Goal: Transaction & Acquisition: Book appointment/travel/reservation

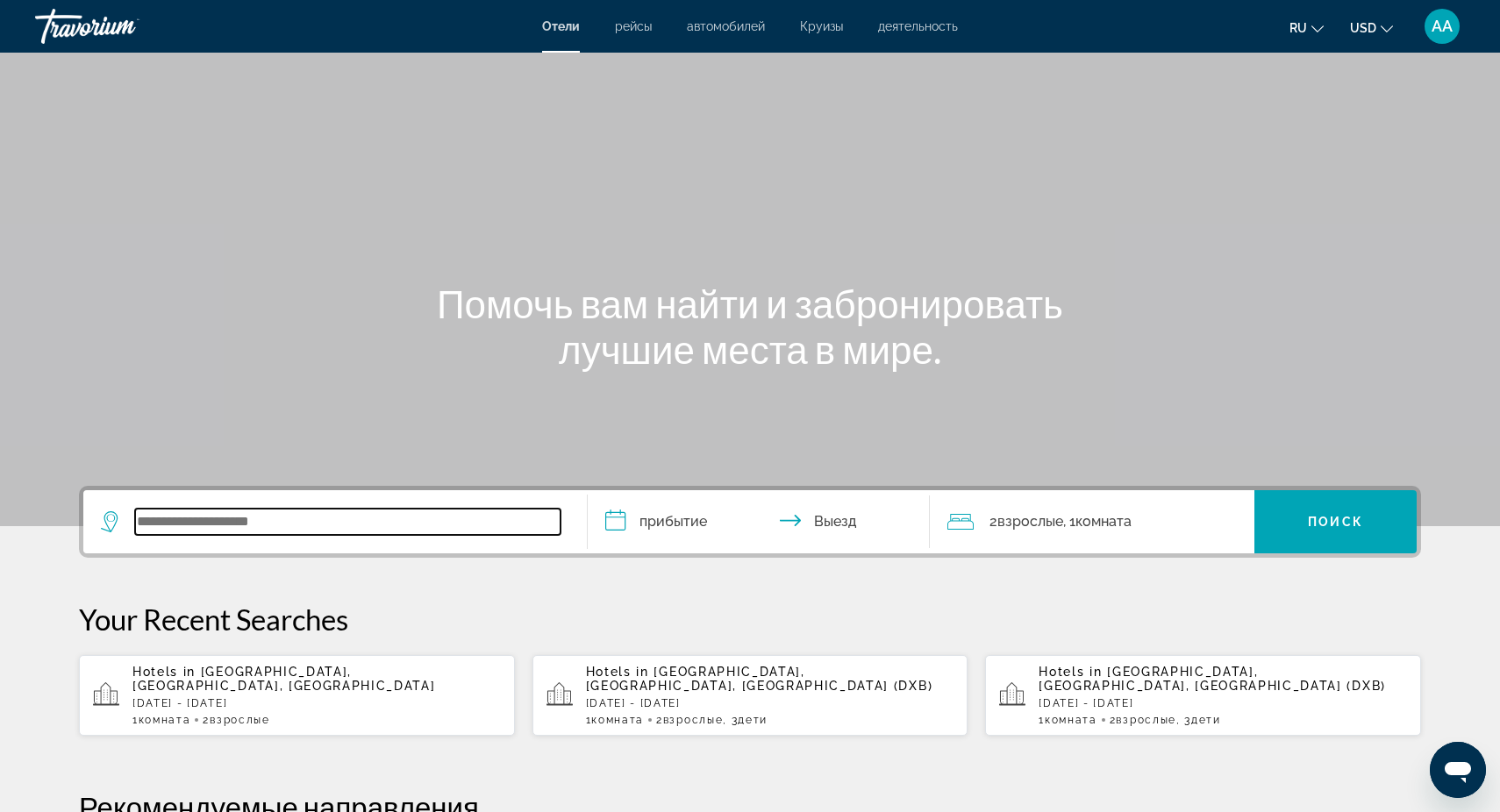
click at [171, 516] on input "Search widget" at bounding box center [348, 522] width 426 height 26
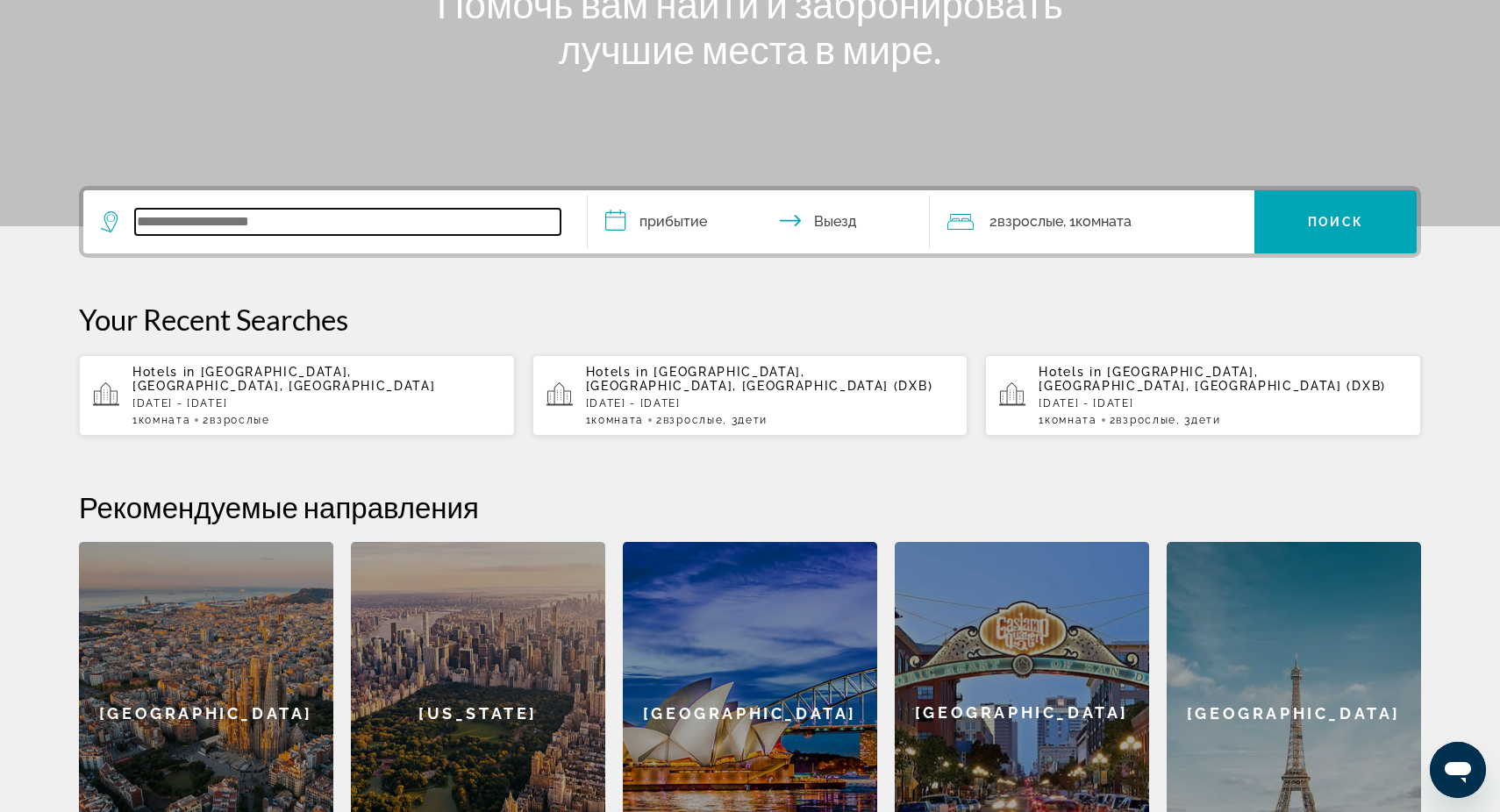
scroll to position [429, 0]
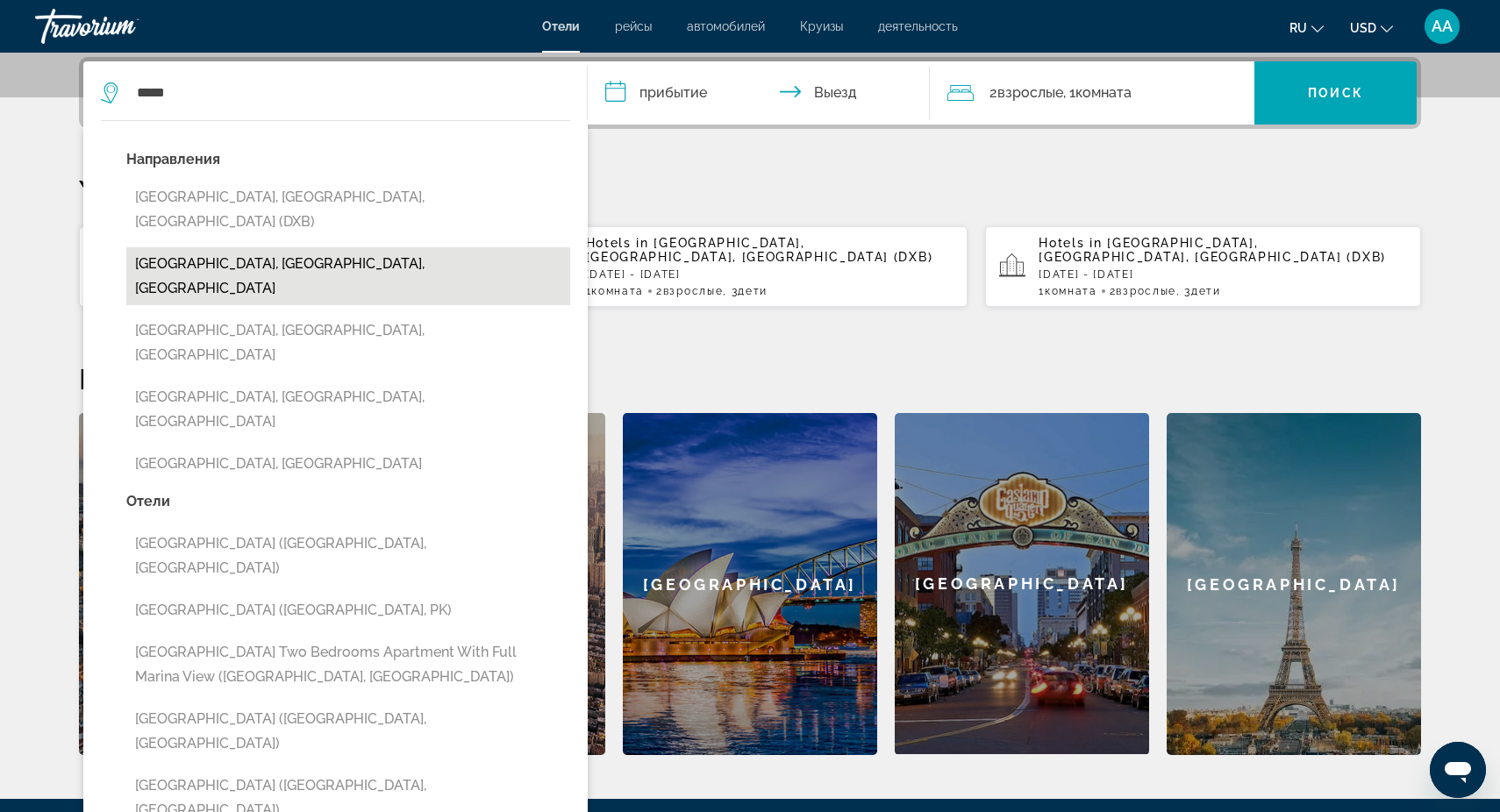
click at [336, 247] on button "[GEOGRAPHIC_DATA], [GEOGRAPHIC_DATA], [GEOGRAPHIC_DATA]" at bounding box center [348, 276] width 444 height 58
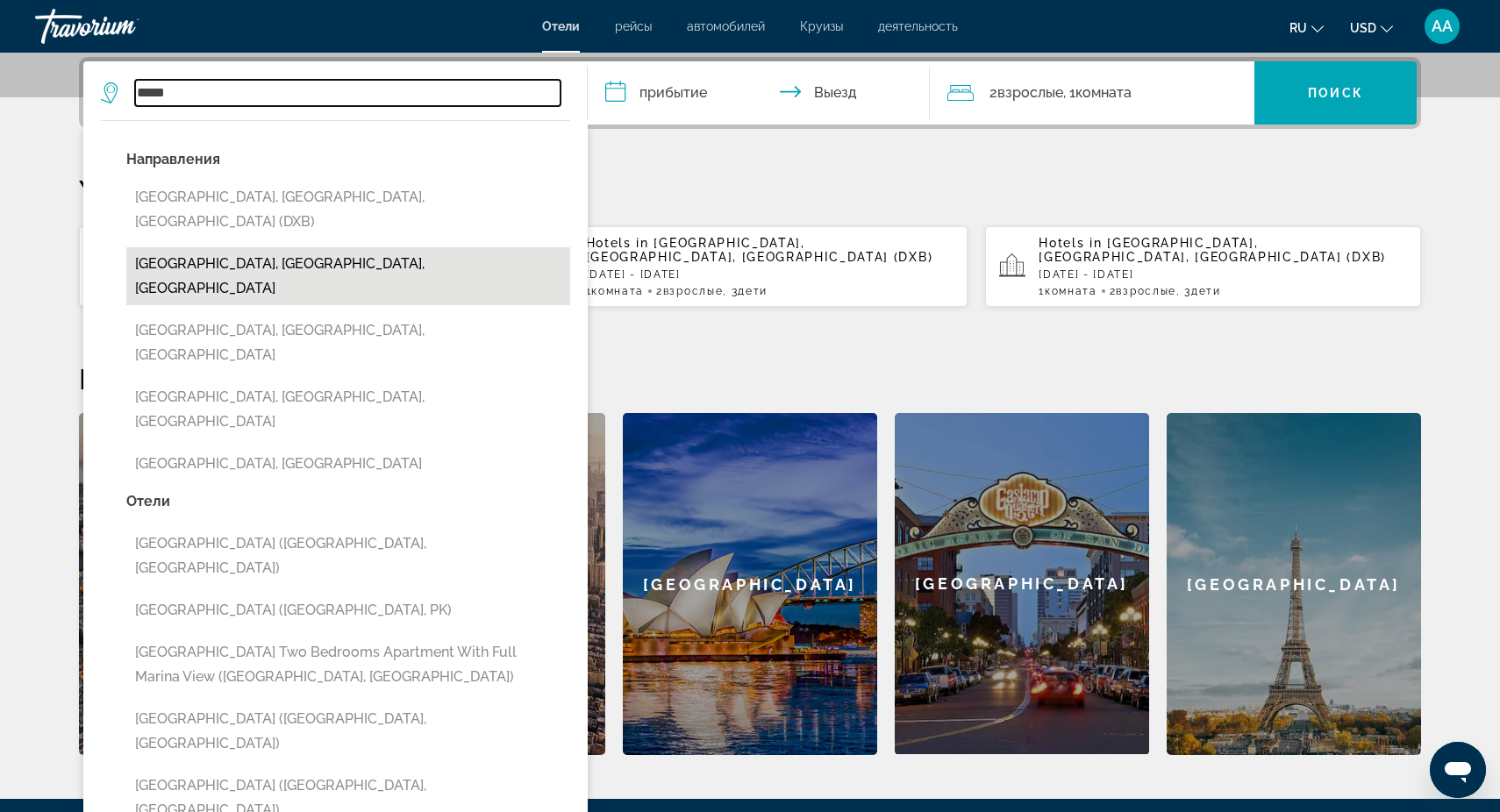
type input "**********"
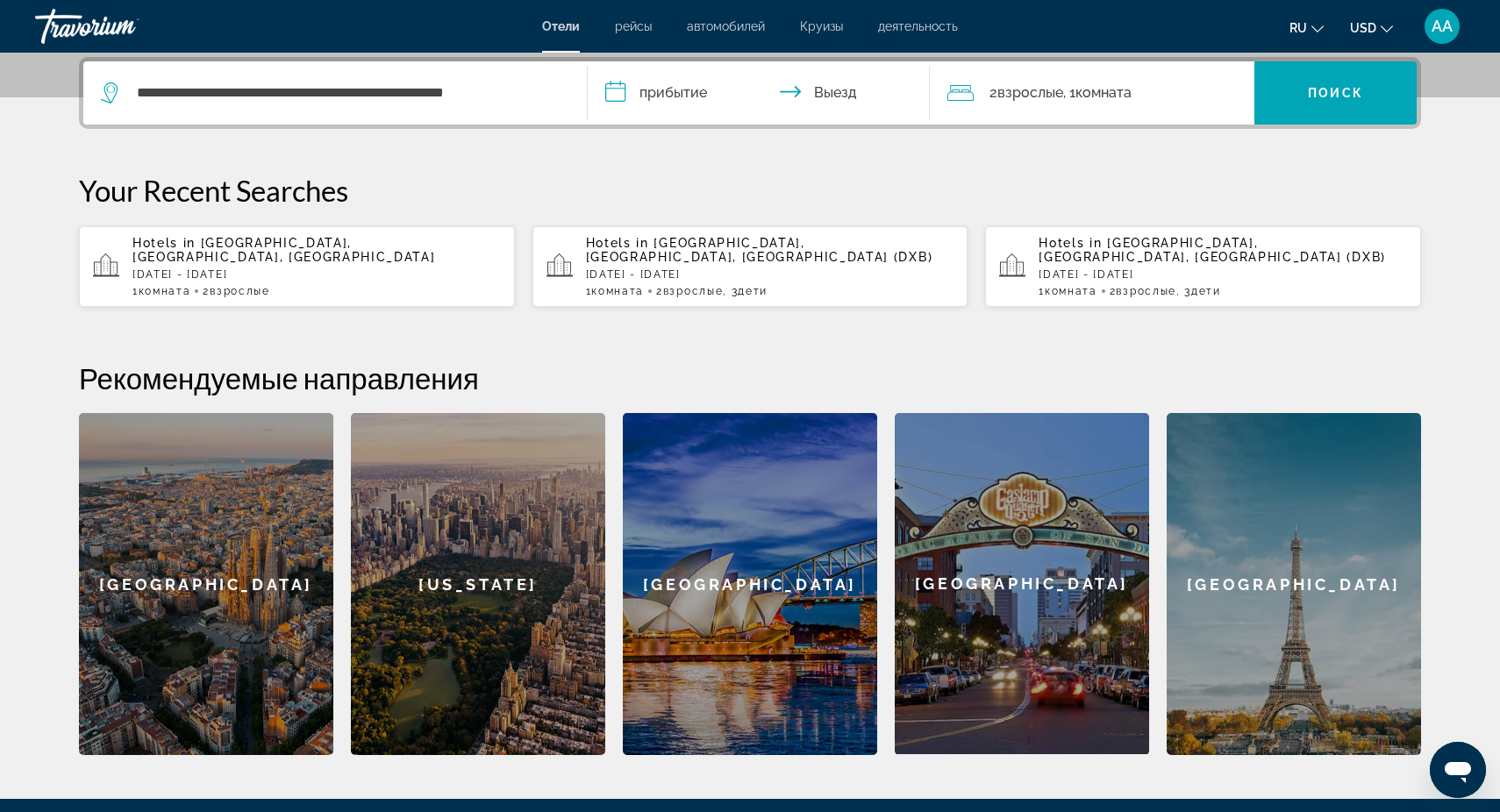
click at [694, 91] on input "**********" at bounding box center [761, 96] width 349 height 69
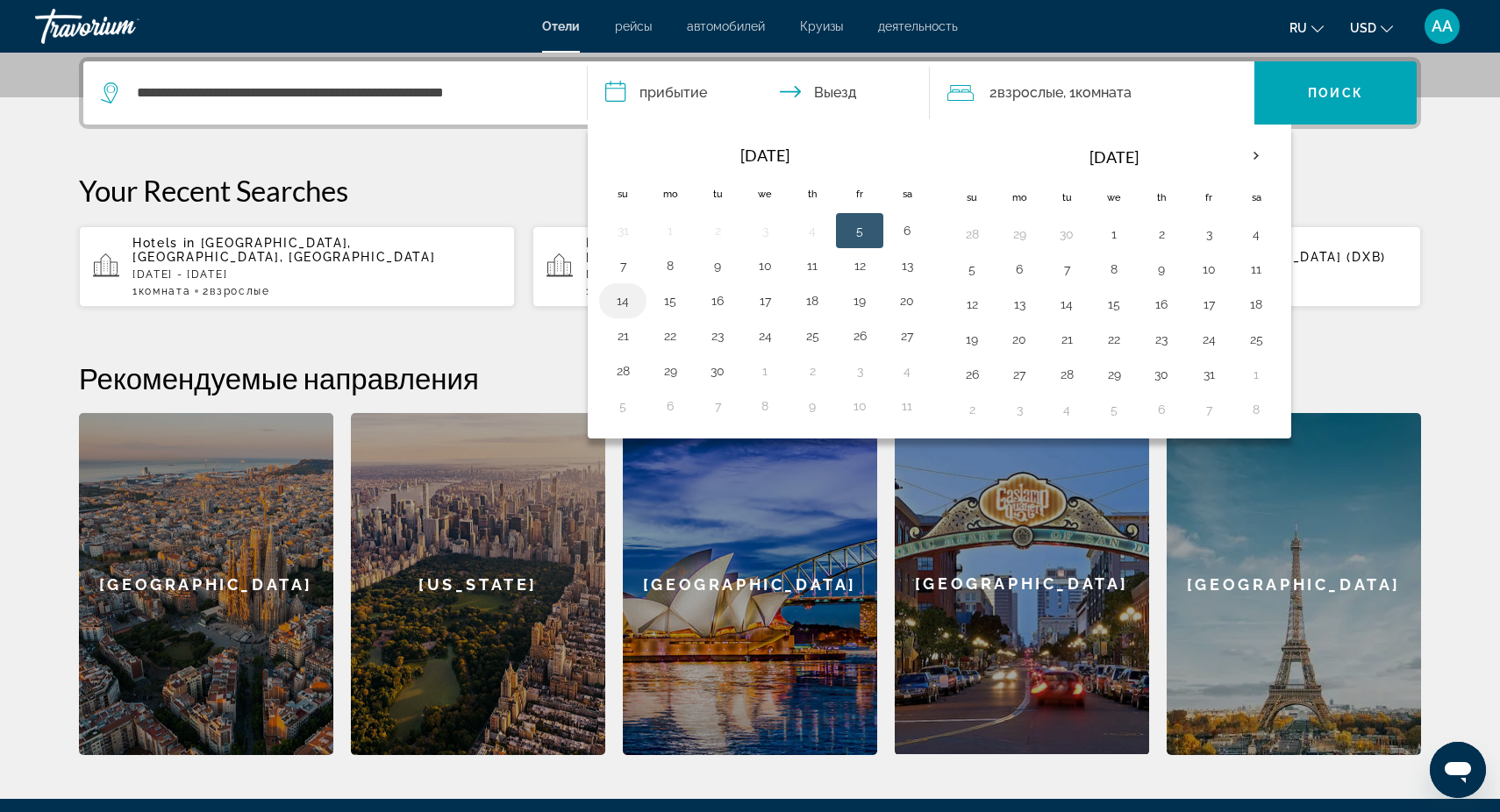
click at [626, 304] on button "14" at bounding box center [623, 301] width 28 height 25
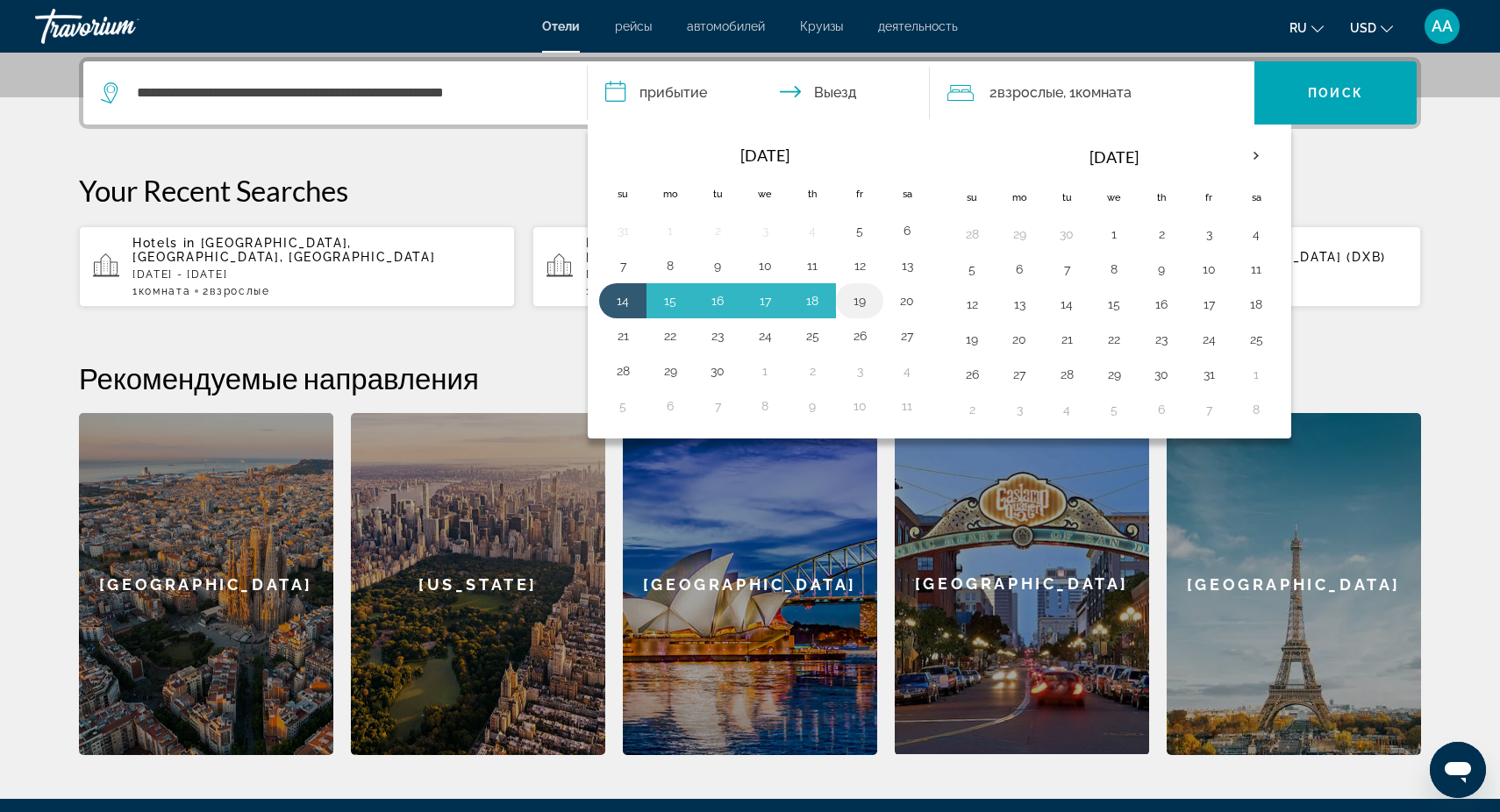
click at [861, 301] on button "19" at bounding box center [860, 301] width 28 height 25
type input "**********"
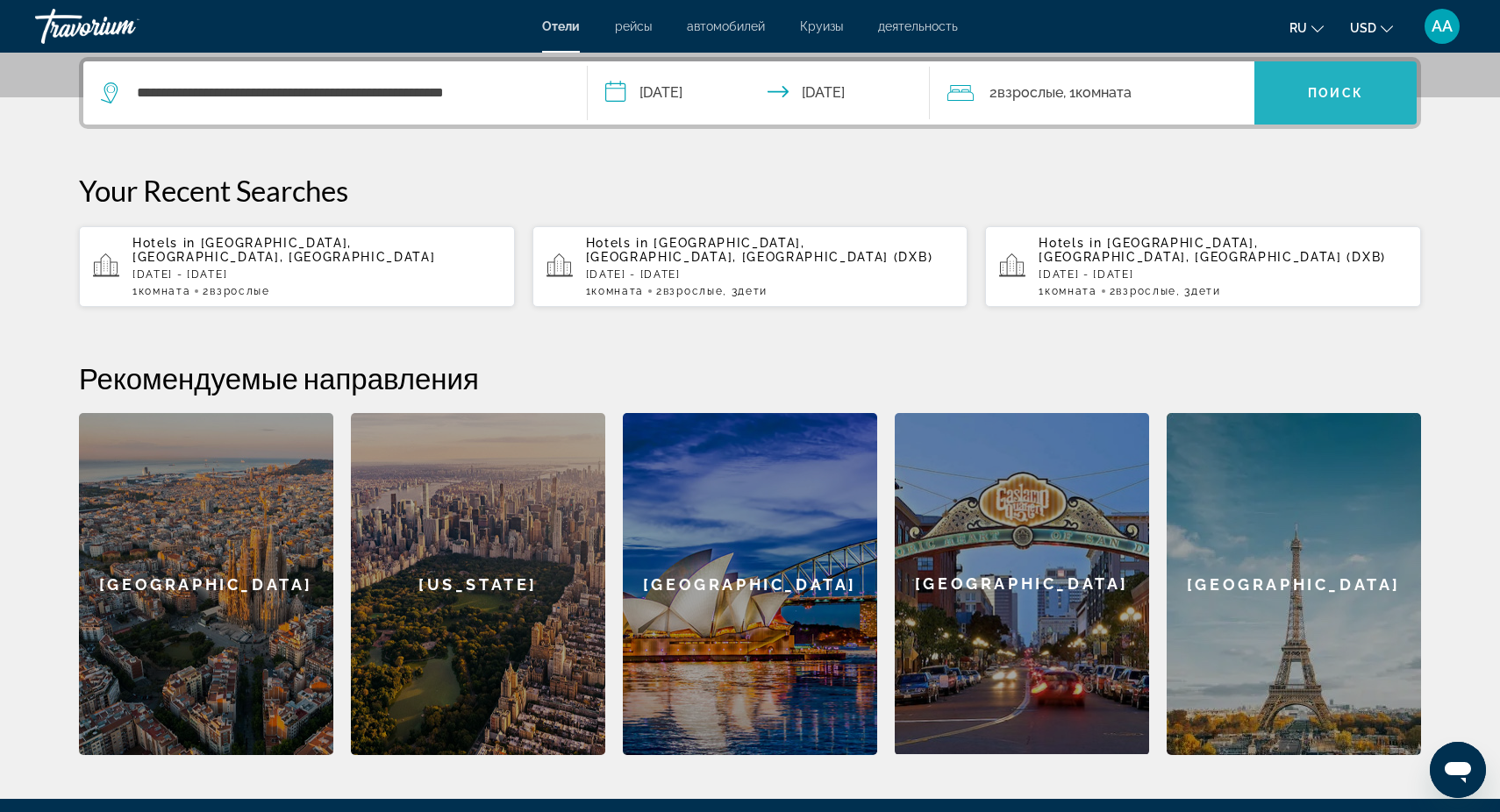
click at [1353, 92] on span "Поиск" at bounding box center [1335, 93] width 55 height 14
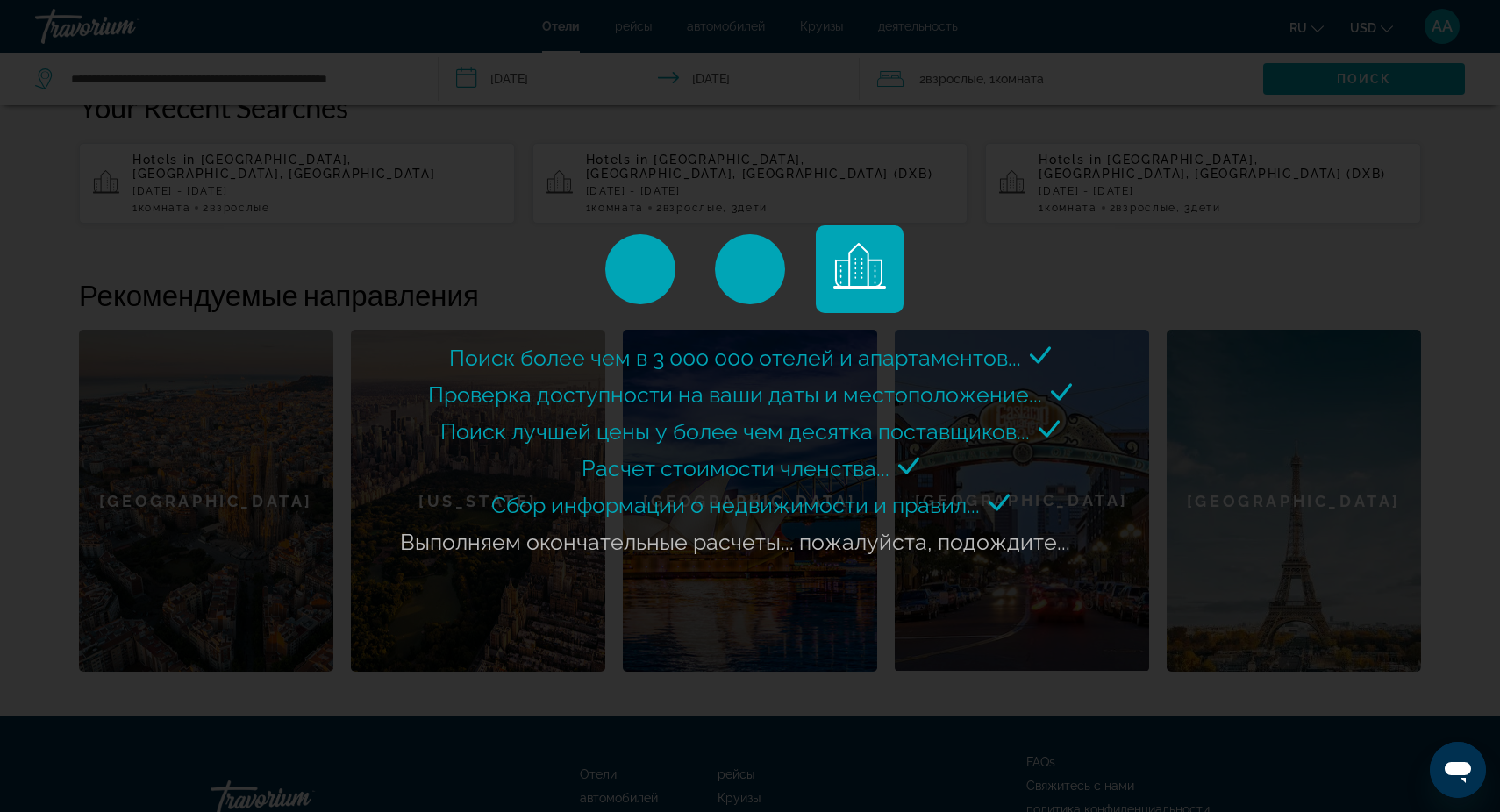
scroll to position [513, 0]
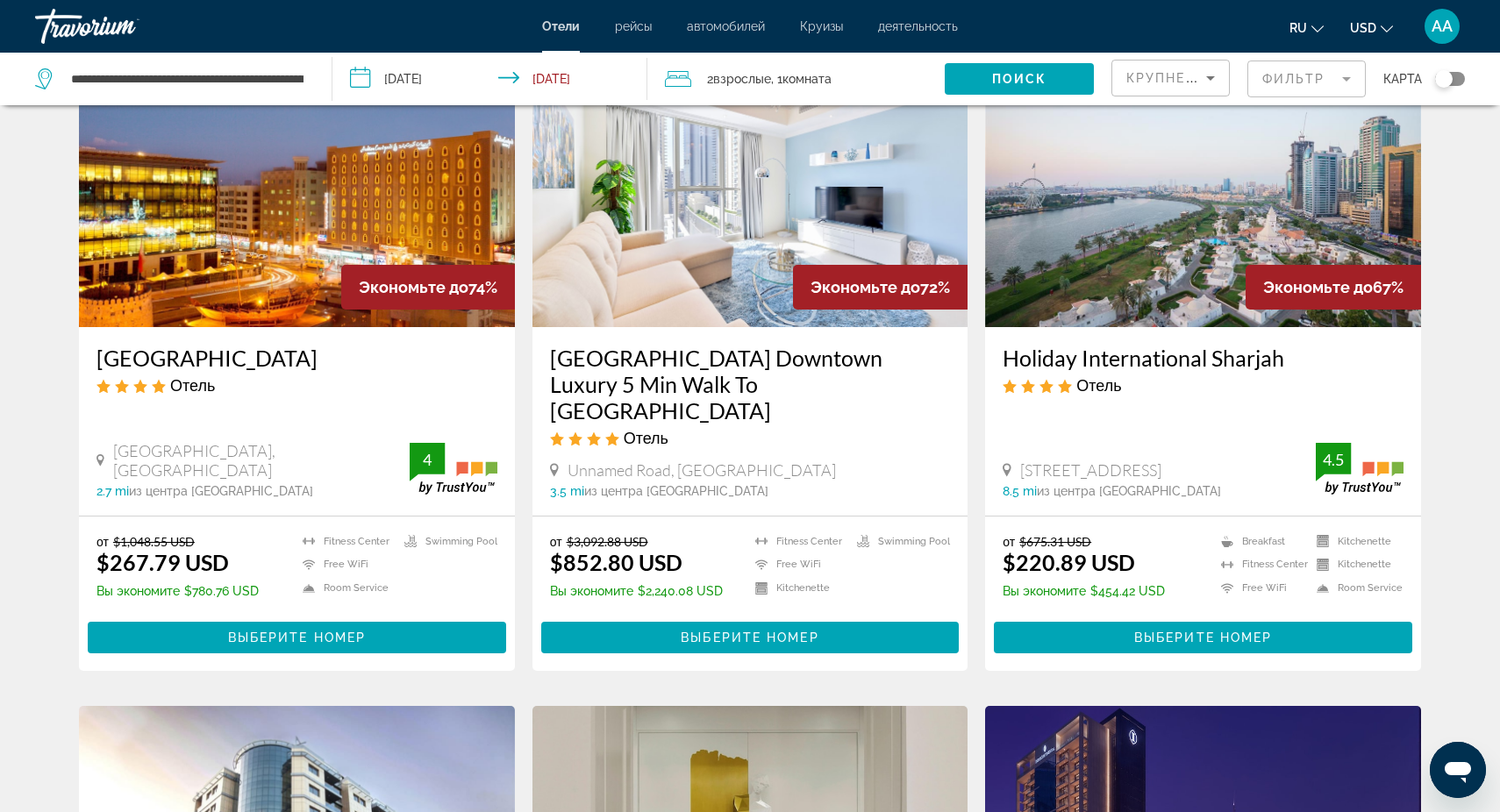
scroll to position [121, 0]
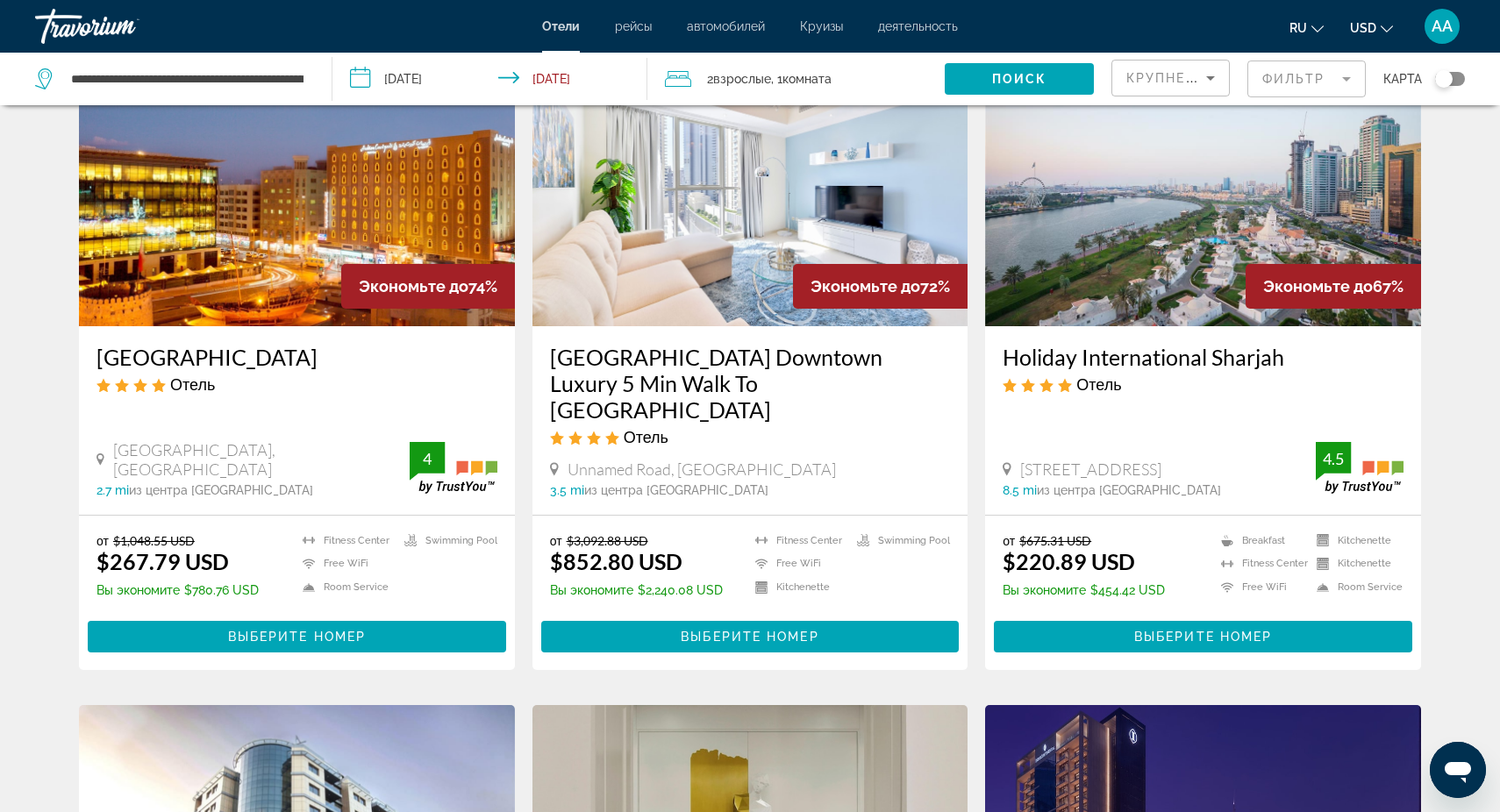
click at [1347, 77] on mat-form-field "Фильтр" at bounding box center [1306, 79] width 119 height 37
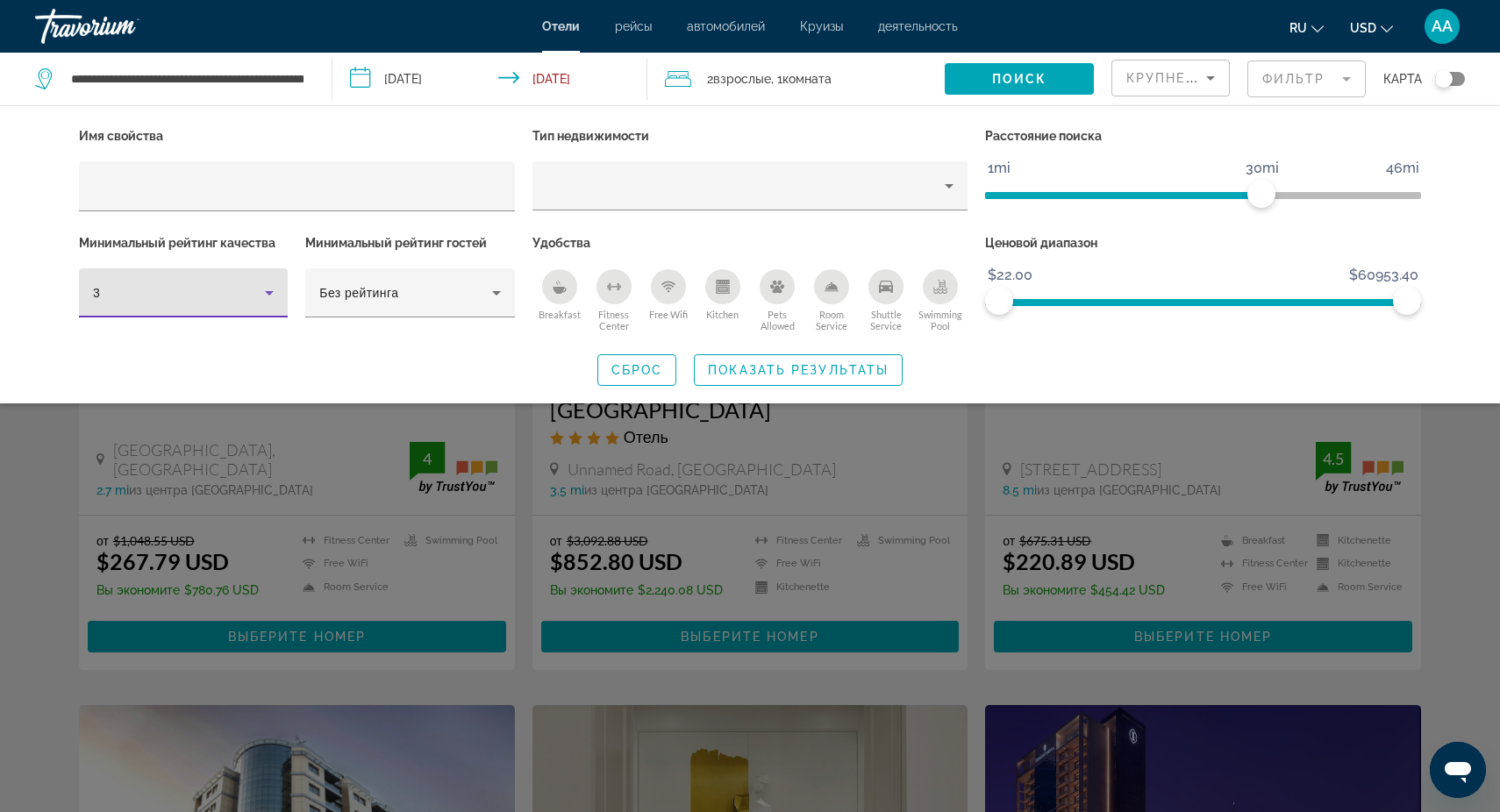
click at [270, 293] on icon "Hotel Filters" at bounding box center [269, 293] width 9 height 4
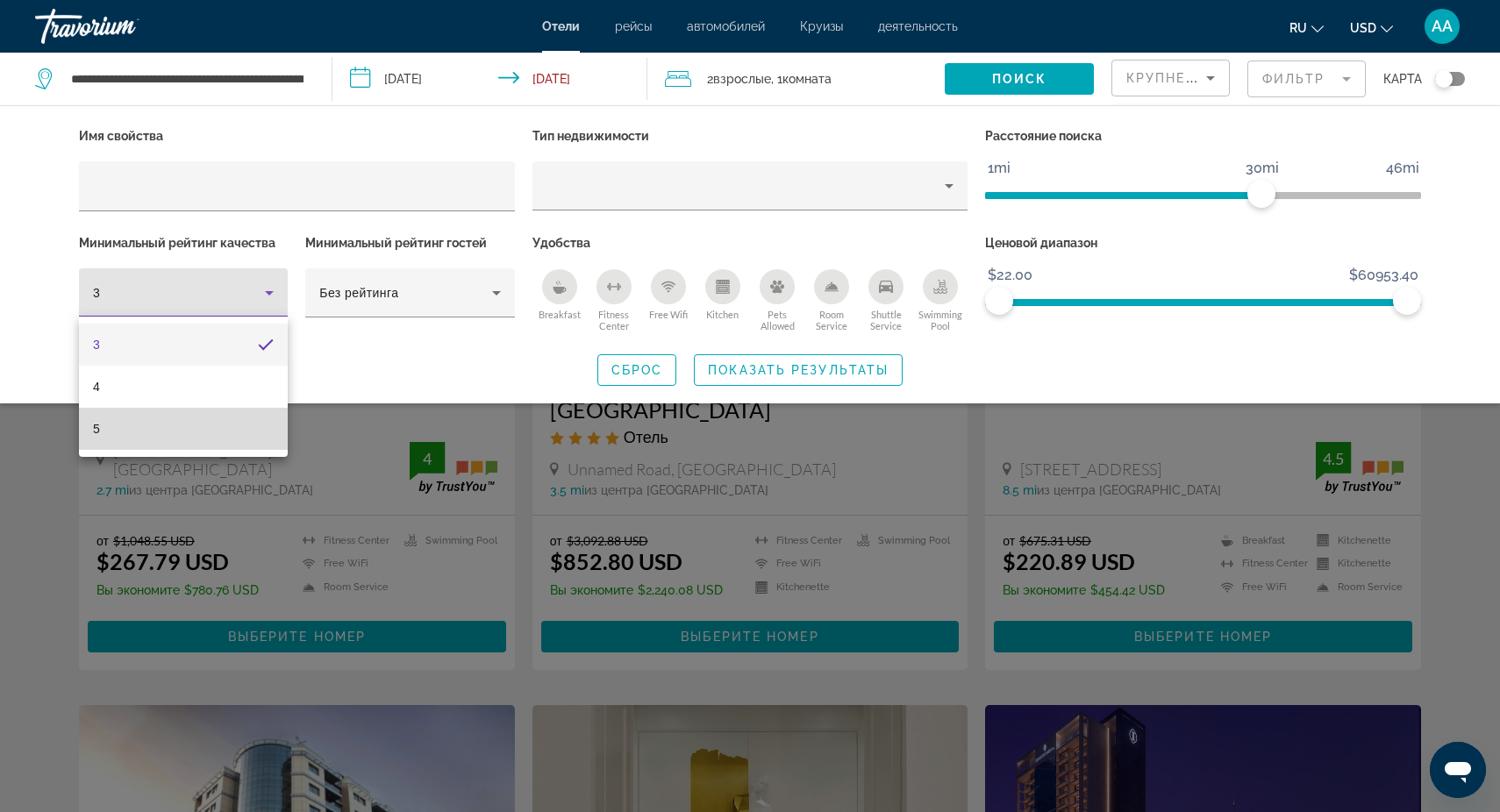
click at [187, 425] on mat-option "5" at bounding box center [183, 429] width 208 height 42
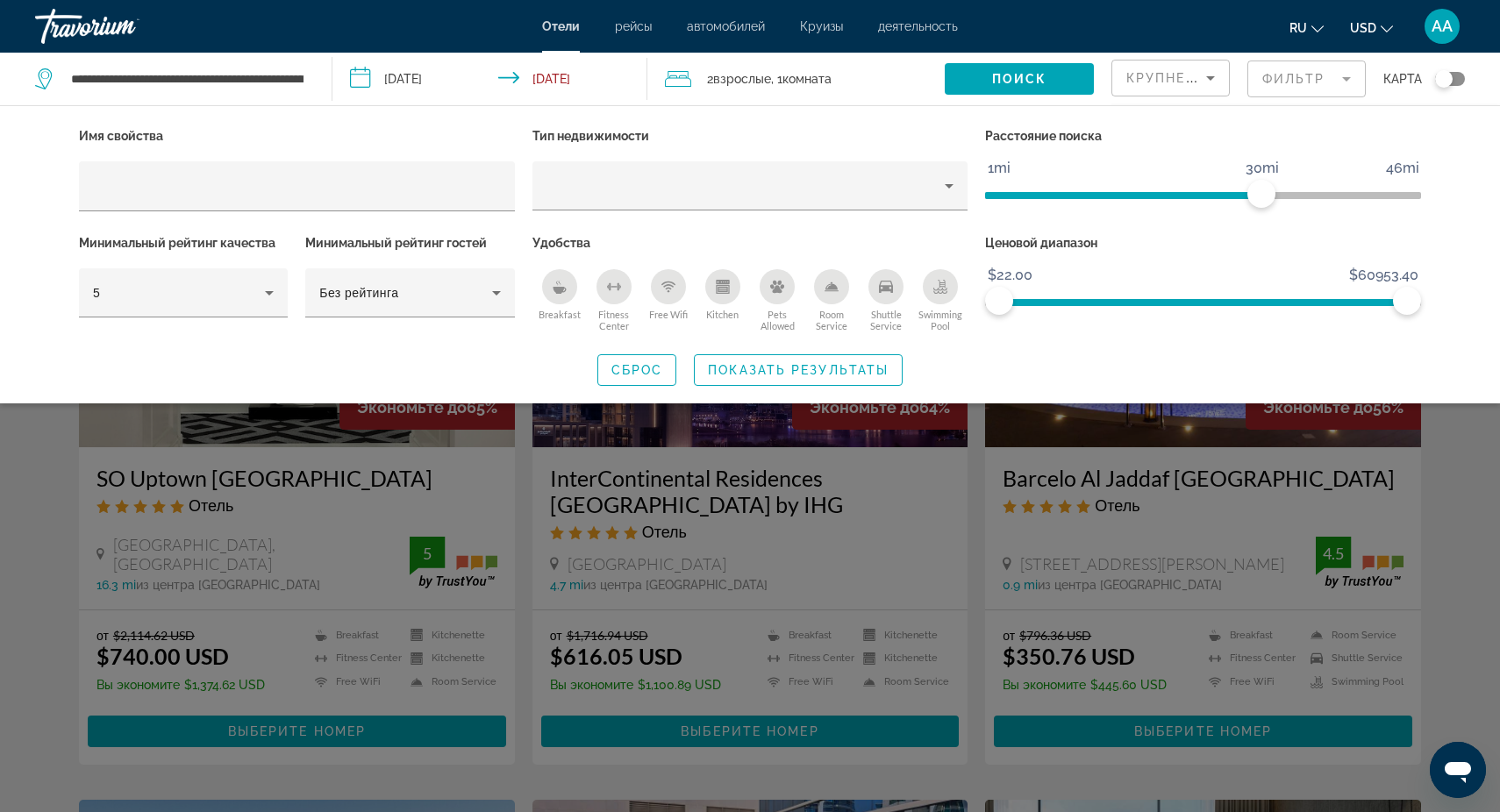
click at [523, 471] on div "Search widget" at bounding box center [750, 537] width 1500 height 548
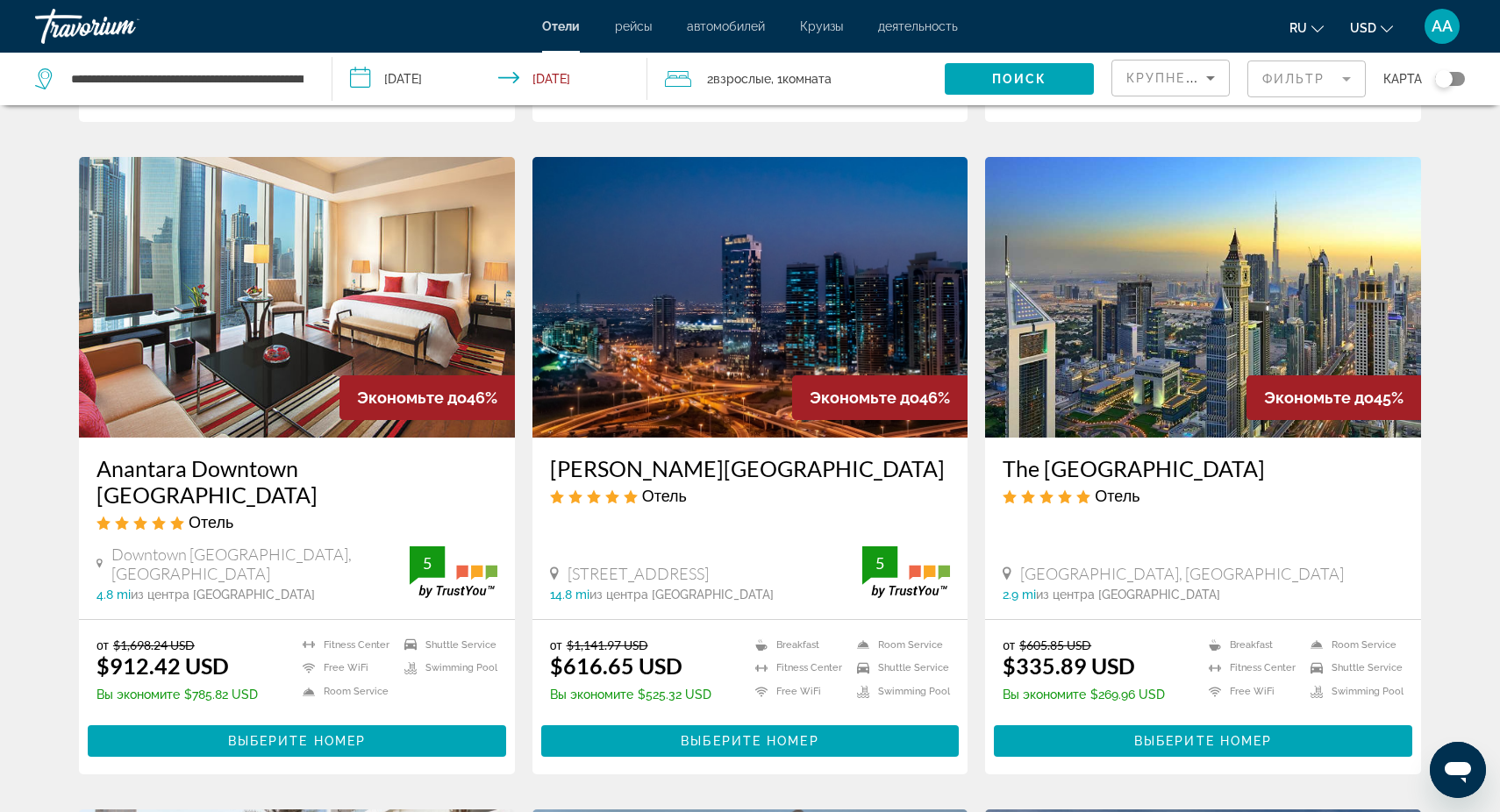
scroll to position [1291, 0]
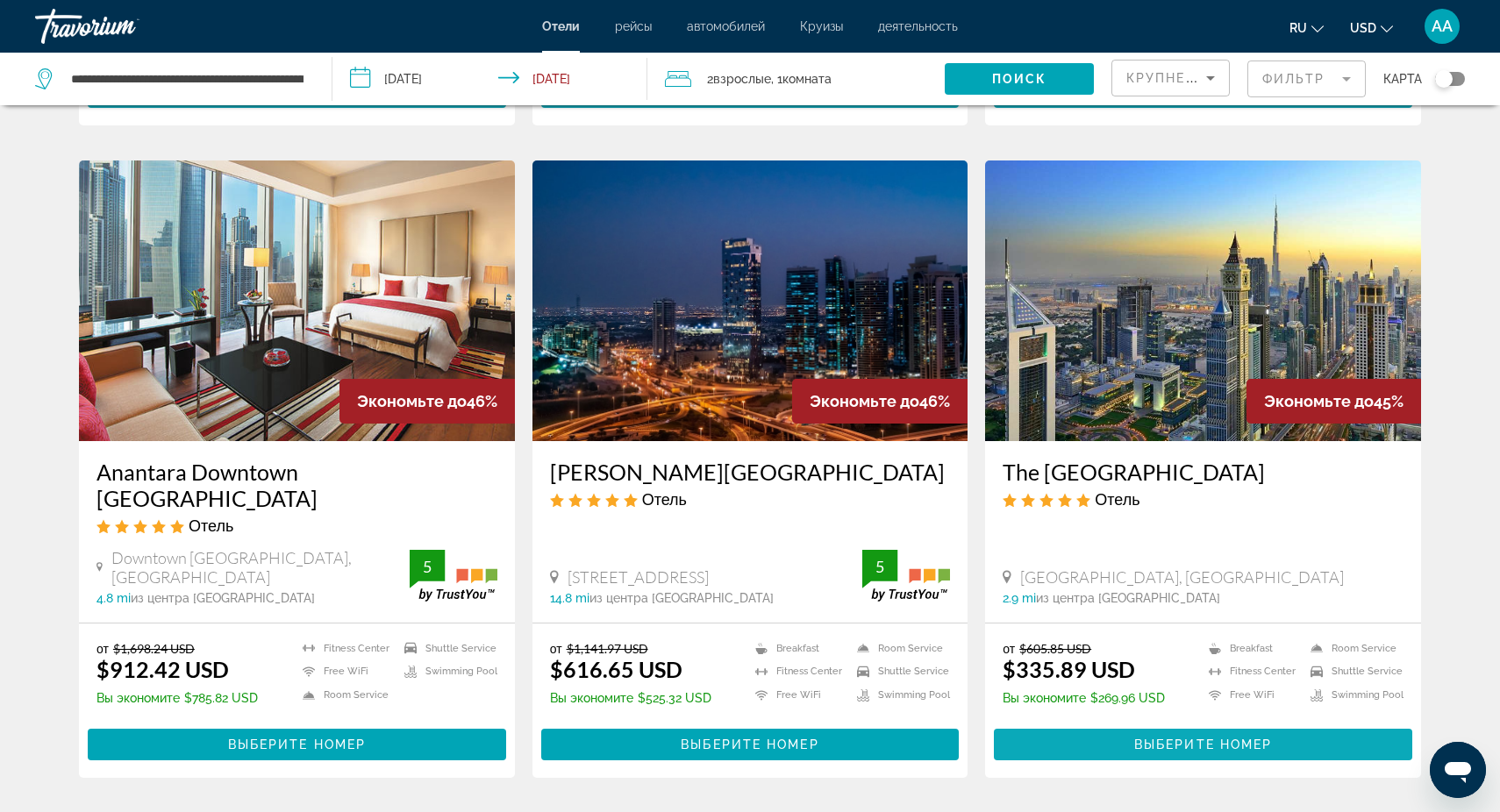
click at [1173, 737] on span "Выберите номер" at bounding box center [1203, 744] width 138 height 14
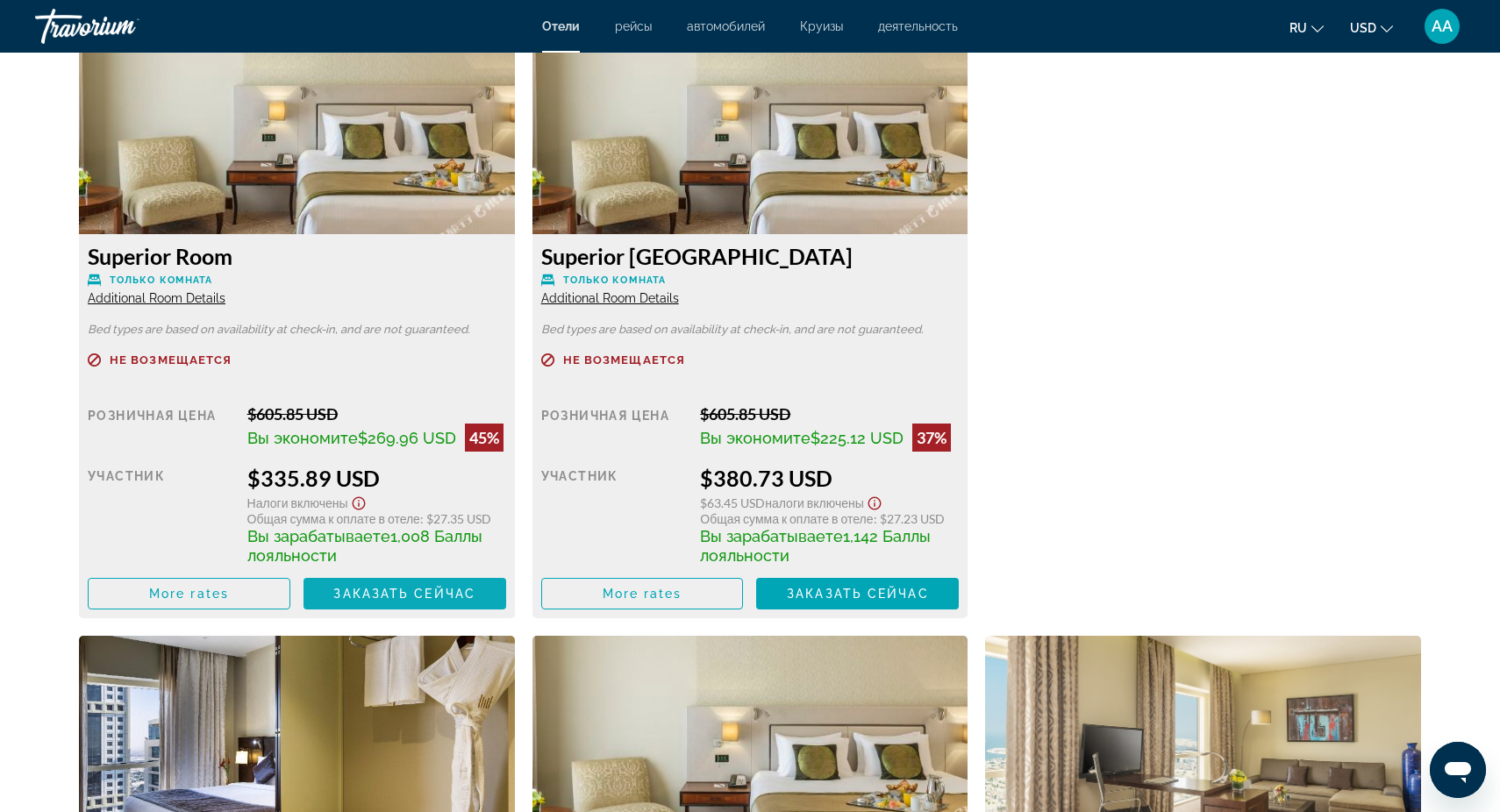
scroll to position [2477, 0]
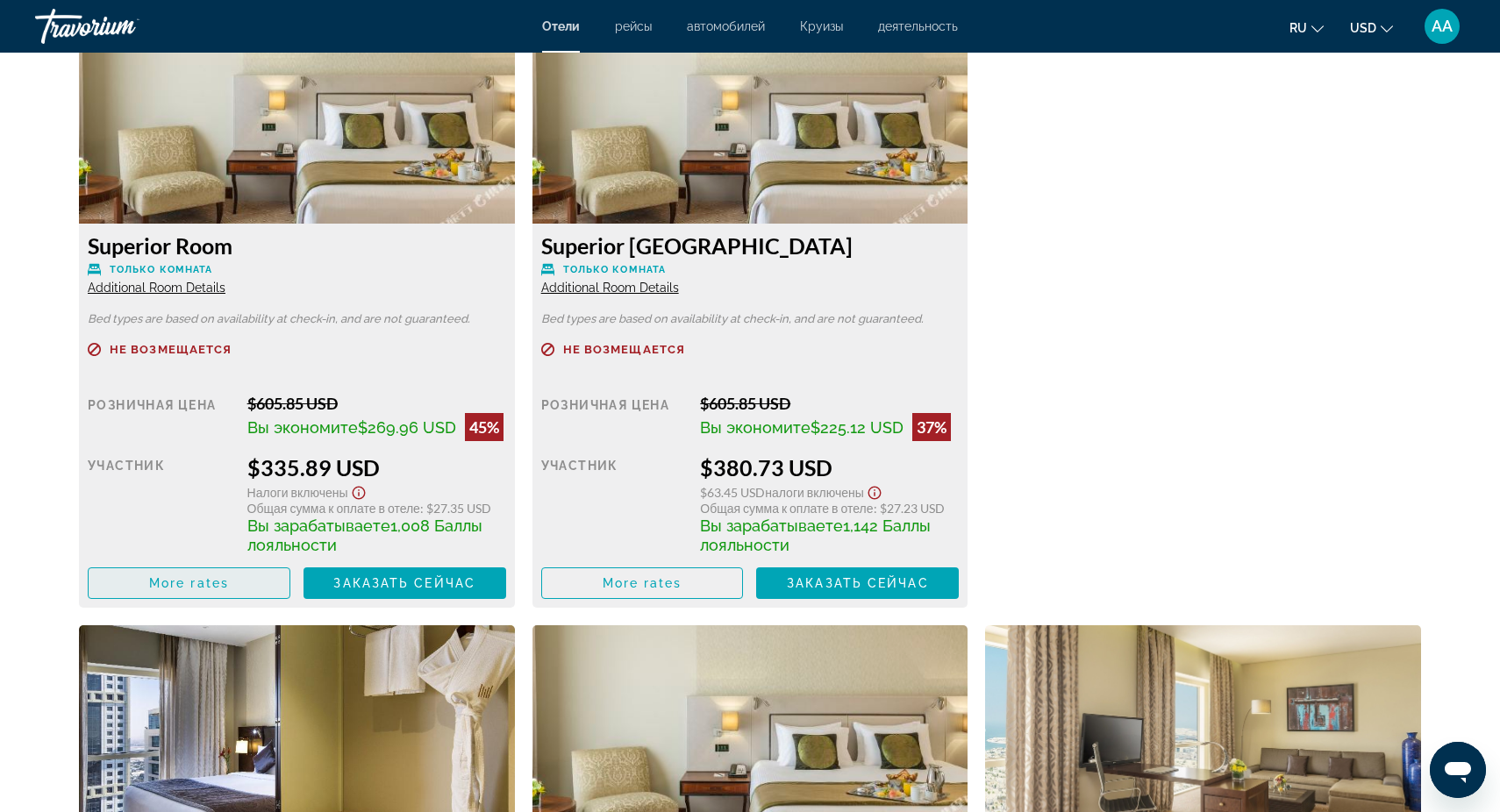
click at [219, 589] on span "More rates" at bounding box center [189, 583] width 80 height 14
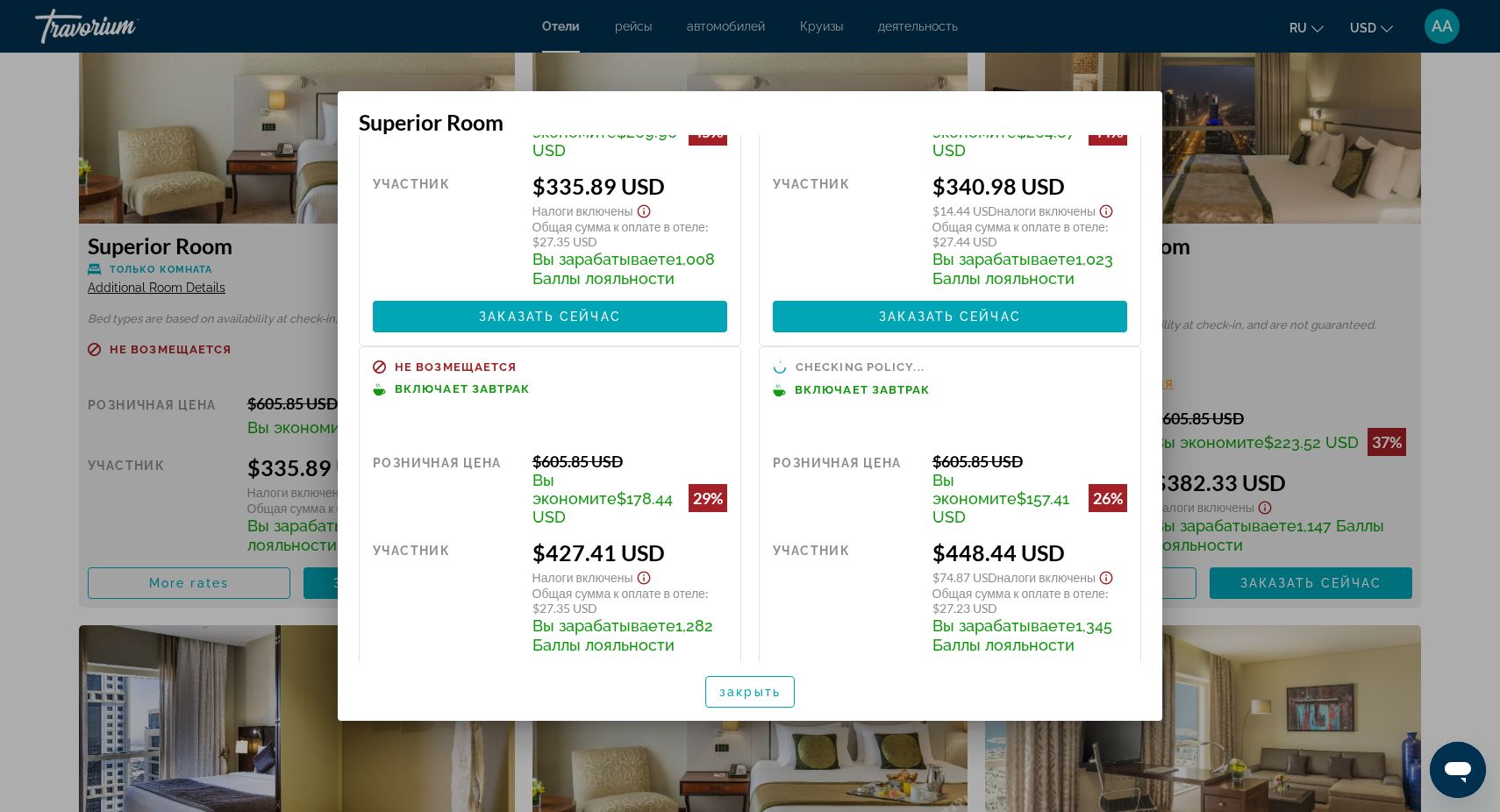
scroll to position [148, 0]
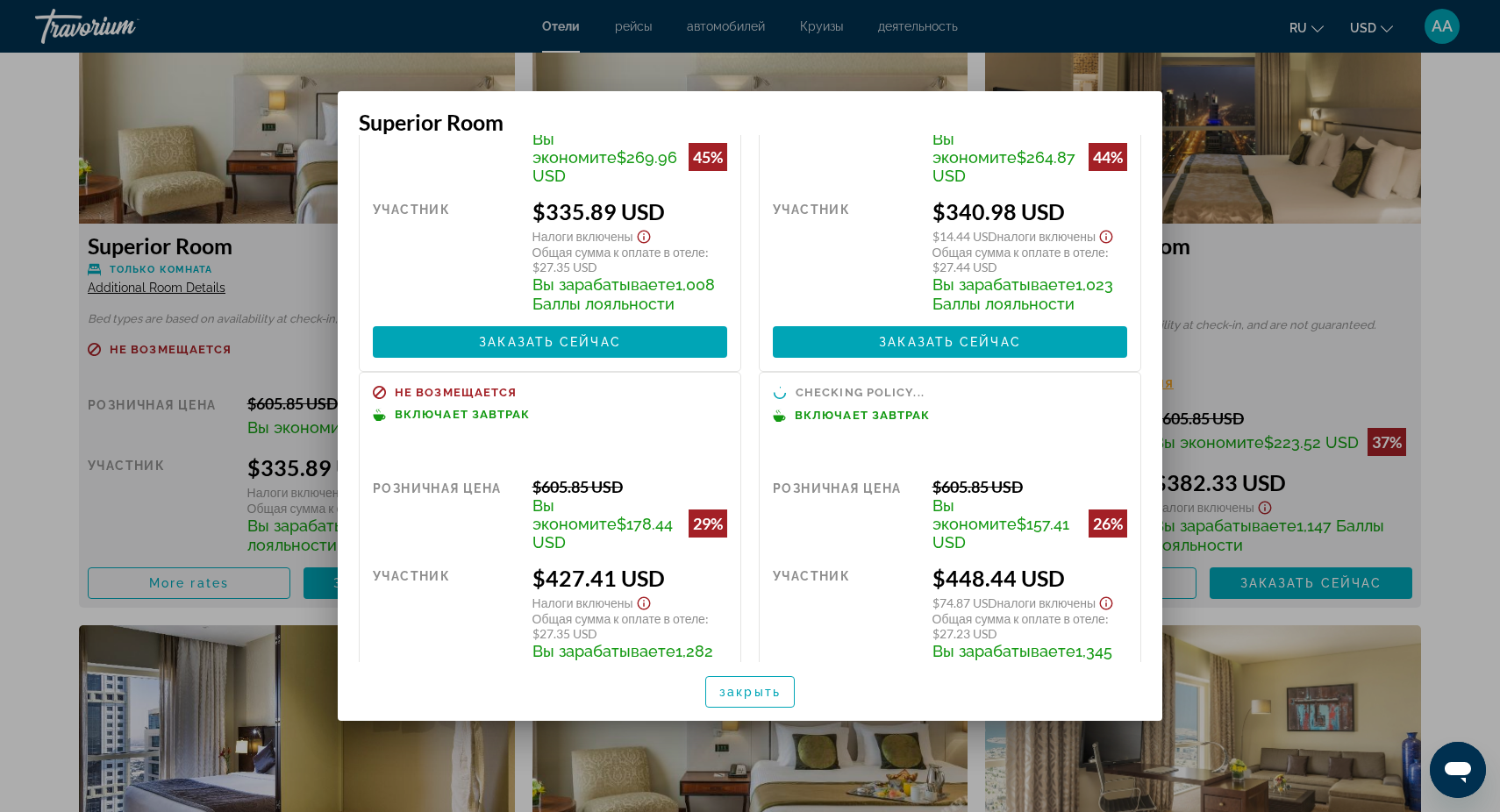
click at [1240, 239] on div at bounding box center [750, 406] width 1500 height 812
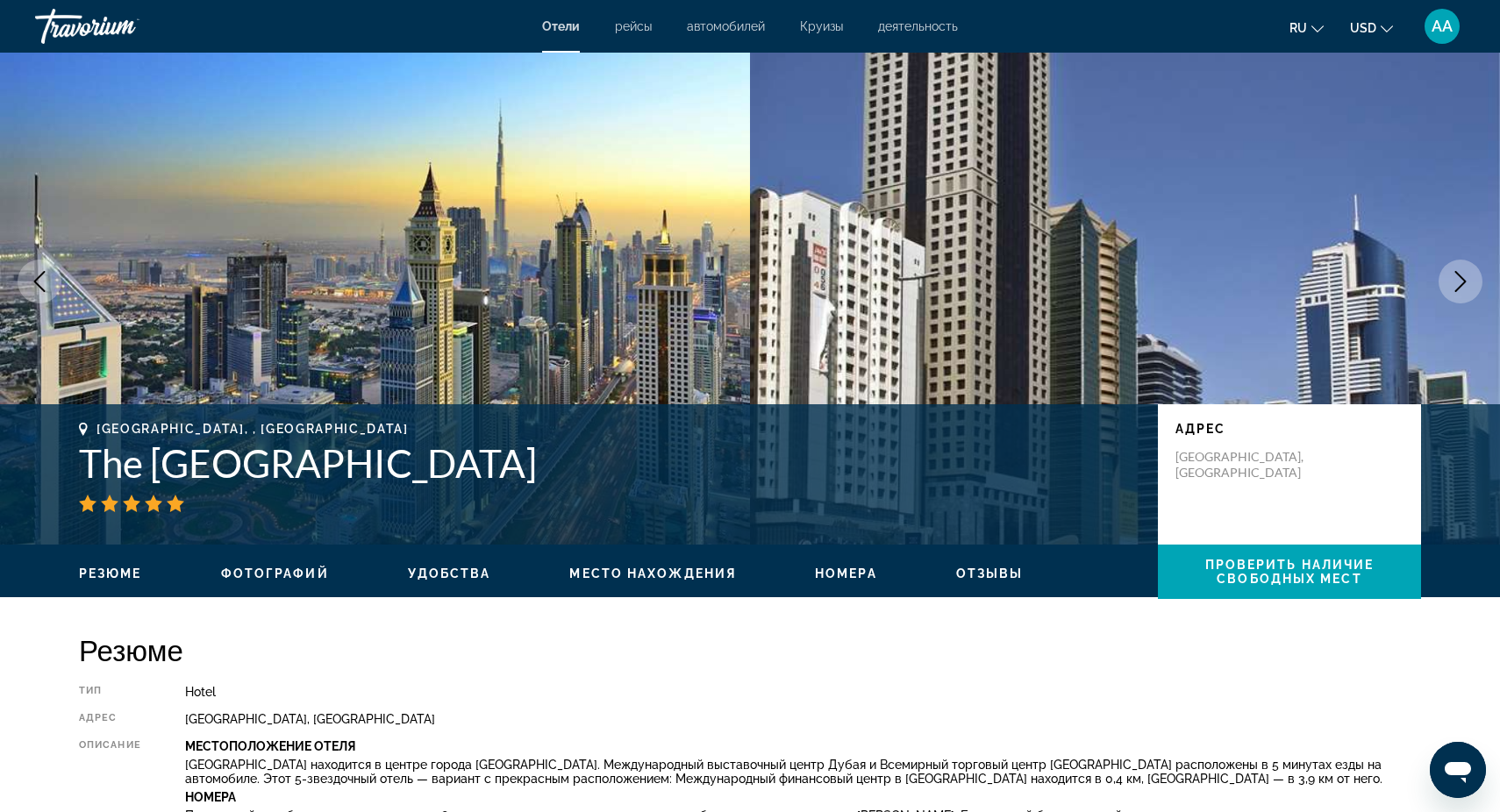
scroll to position [37, 0]
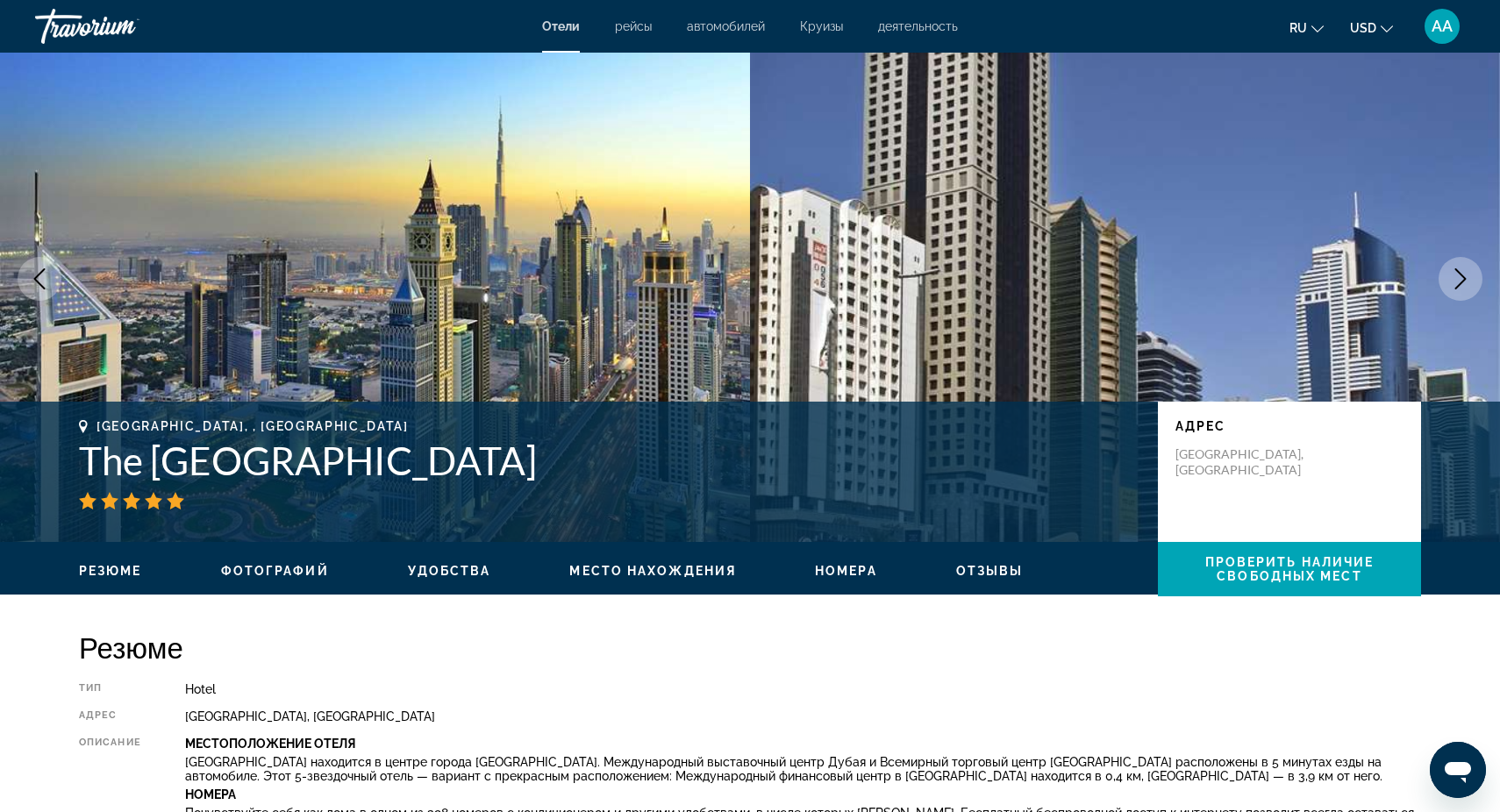
drag, startPoint x: 73, startPoint y: 452, endPoint x: 528, endPoint y: 442, distance: 455.1
click at [528, 442] on div "[GEOGRAPHIC_DATA], , [GEOGRAPHIC_DATA] [GEOGRAPHIC_DATA] адрес [GEOGRAPHIC_DATA]" at bounding box center [750, 472] width 1412 height 105
click at [480, 532] on div "[GEOGRAPHIC_DATA], , [GEOGRAPHIC_DATA] [GEOGRAPHIC_DATA] адрес [GEOGRAPHIC_DATA]" at bounding box center [750, 472] width 1500 height 141
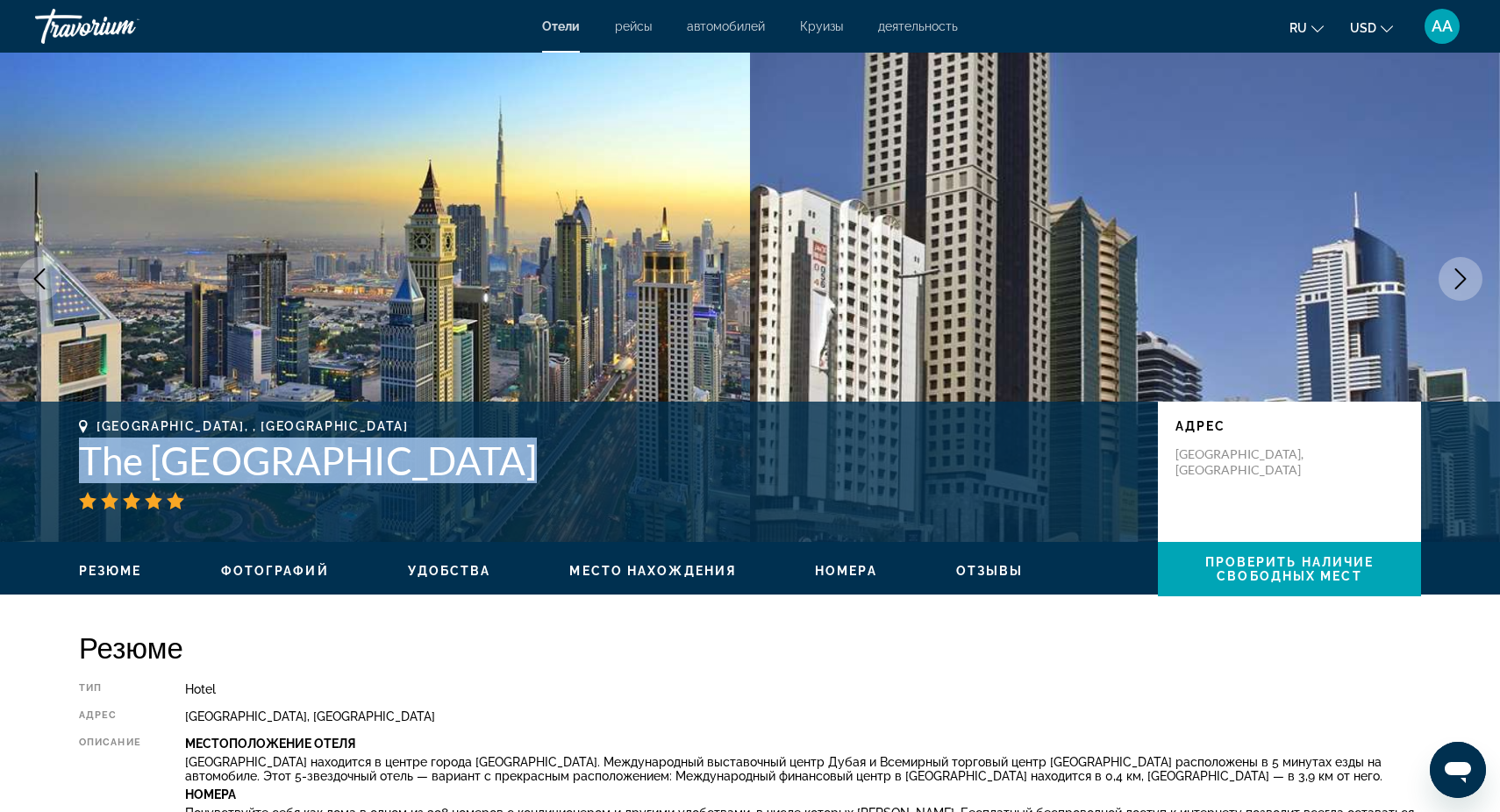
drag, startPoint x: 81, startPoint y: 460, endPoint x: 615, endPoint y: 499, distance: 535.4
click at [615, 499] on div "[GEOGRAPHIC_DATA], , [GEOGRAPHIC_DATA] [GEOGRAPHIC_DATA]" at bounding box center [609, 464] width 1061 height 91
copy div "The [GEOGRAPHIC_DATA]"
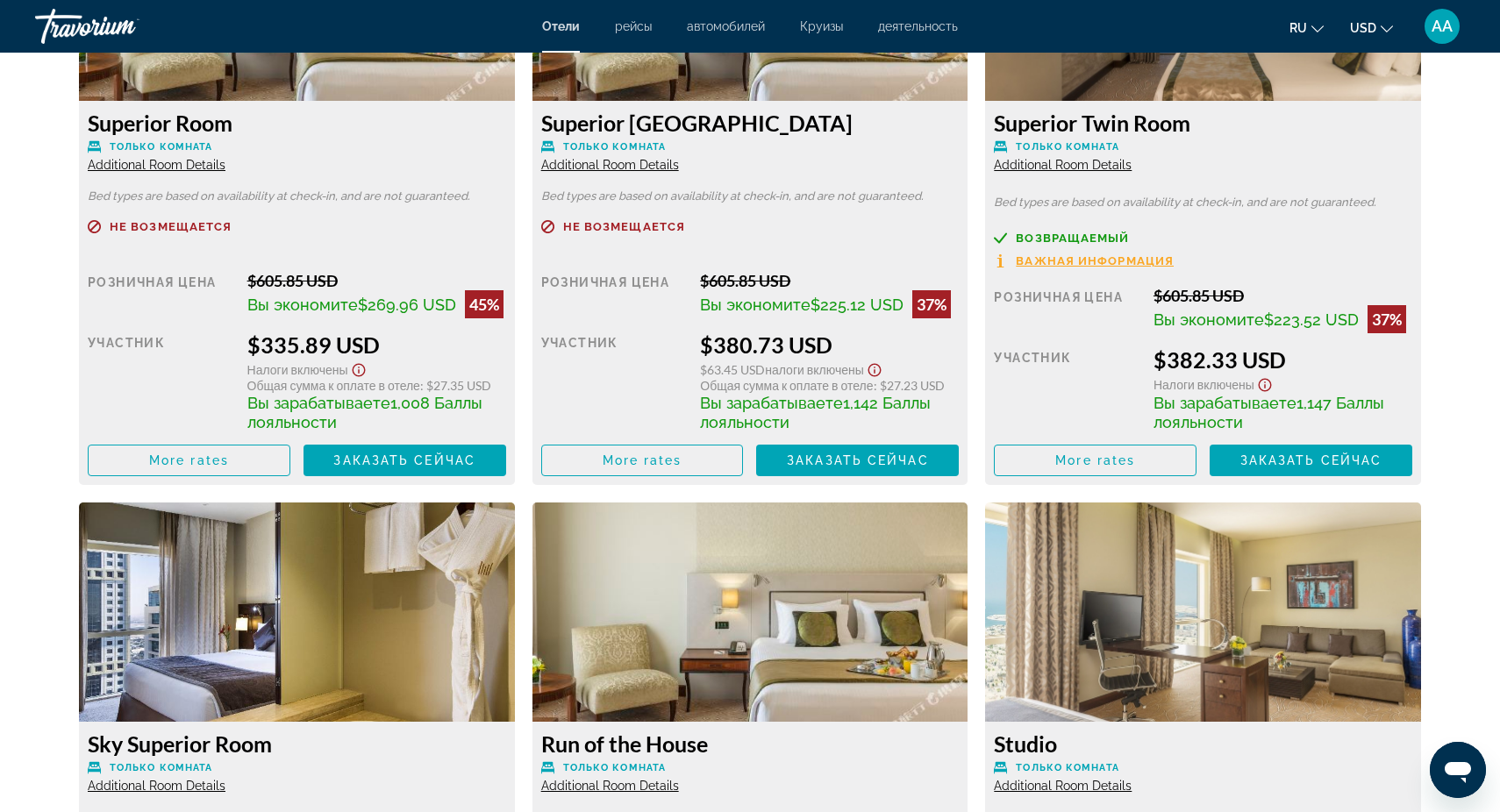
scroll to position [2600, 0]
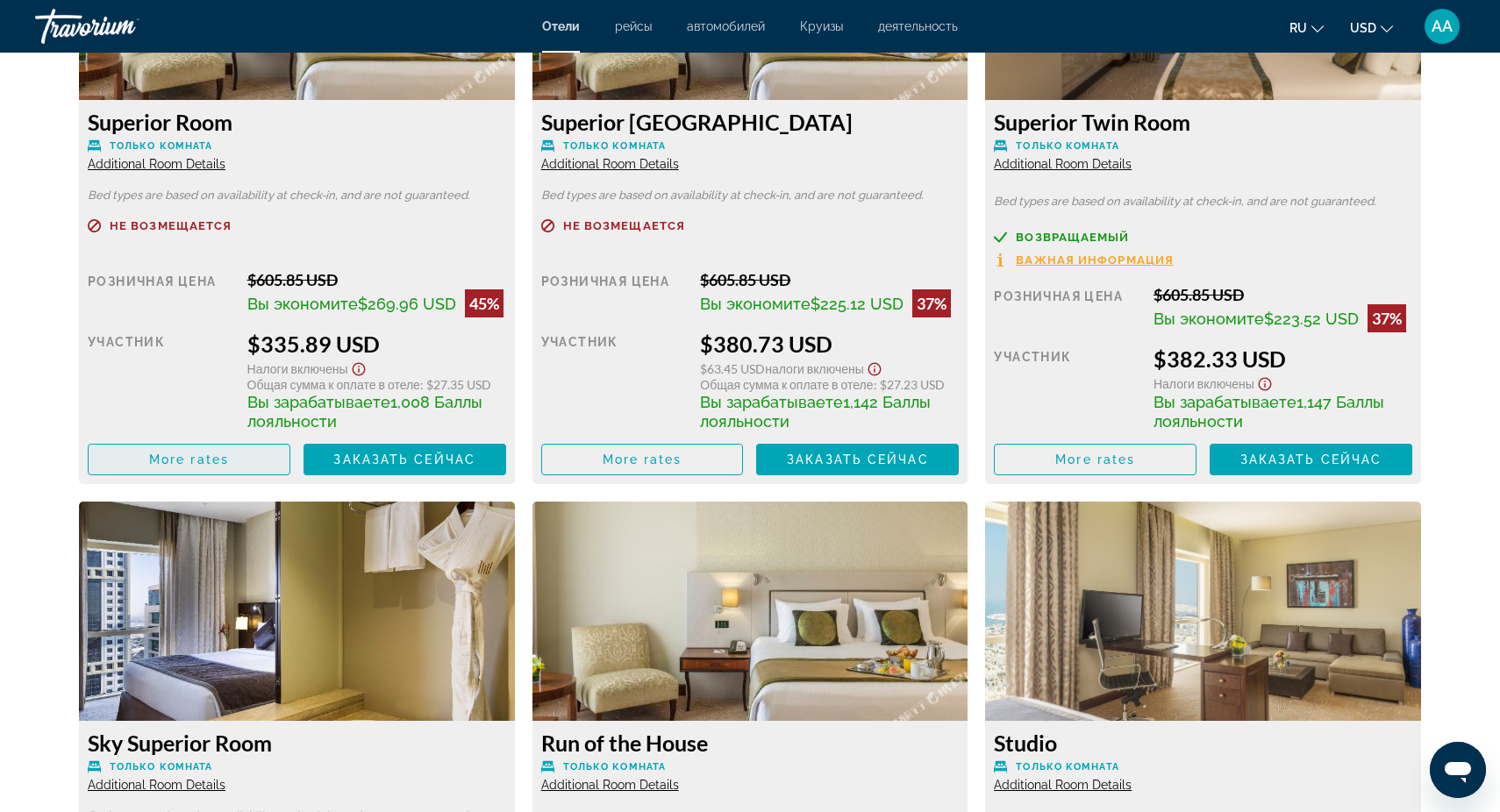
click at [184, 478] on span "Main content" at bounding box center [189, 460] width 200 height 42
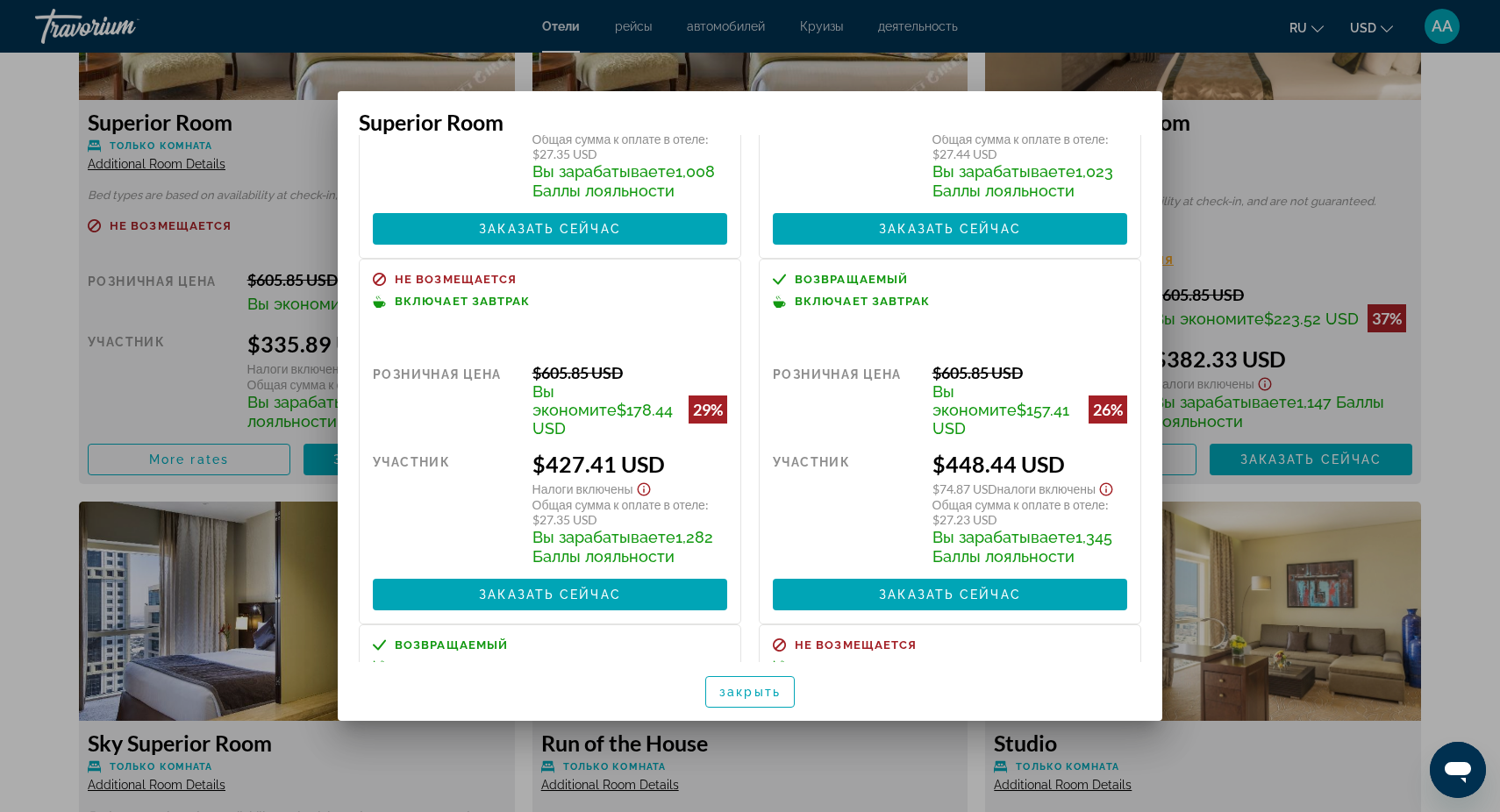
scroll to position [277, 0]
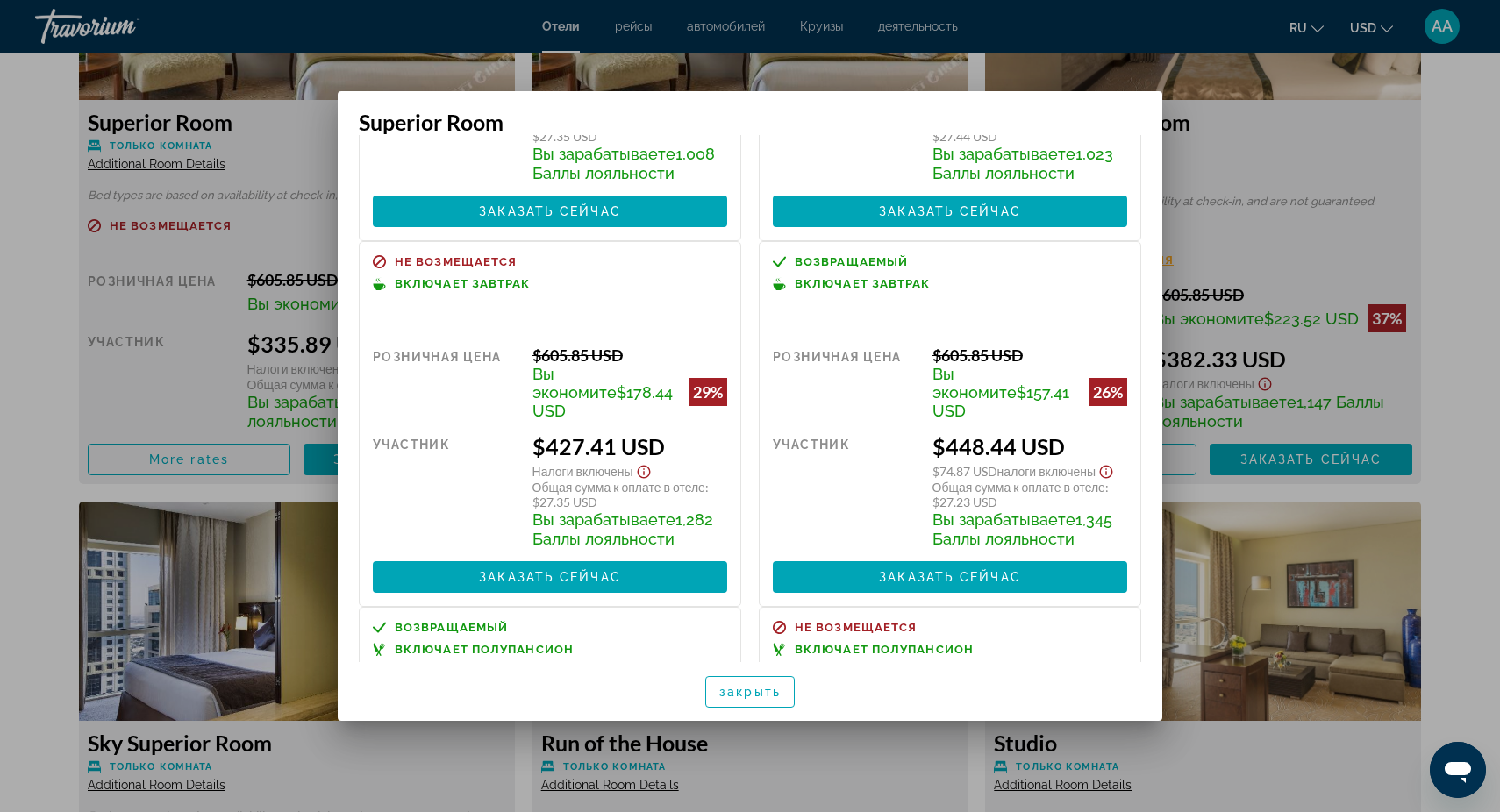
click at [1269, 163] on div at bounding box center [750, 406] width 1500 height 812
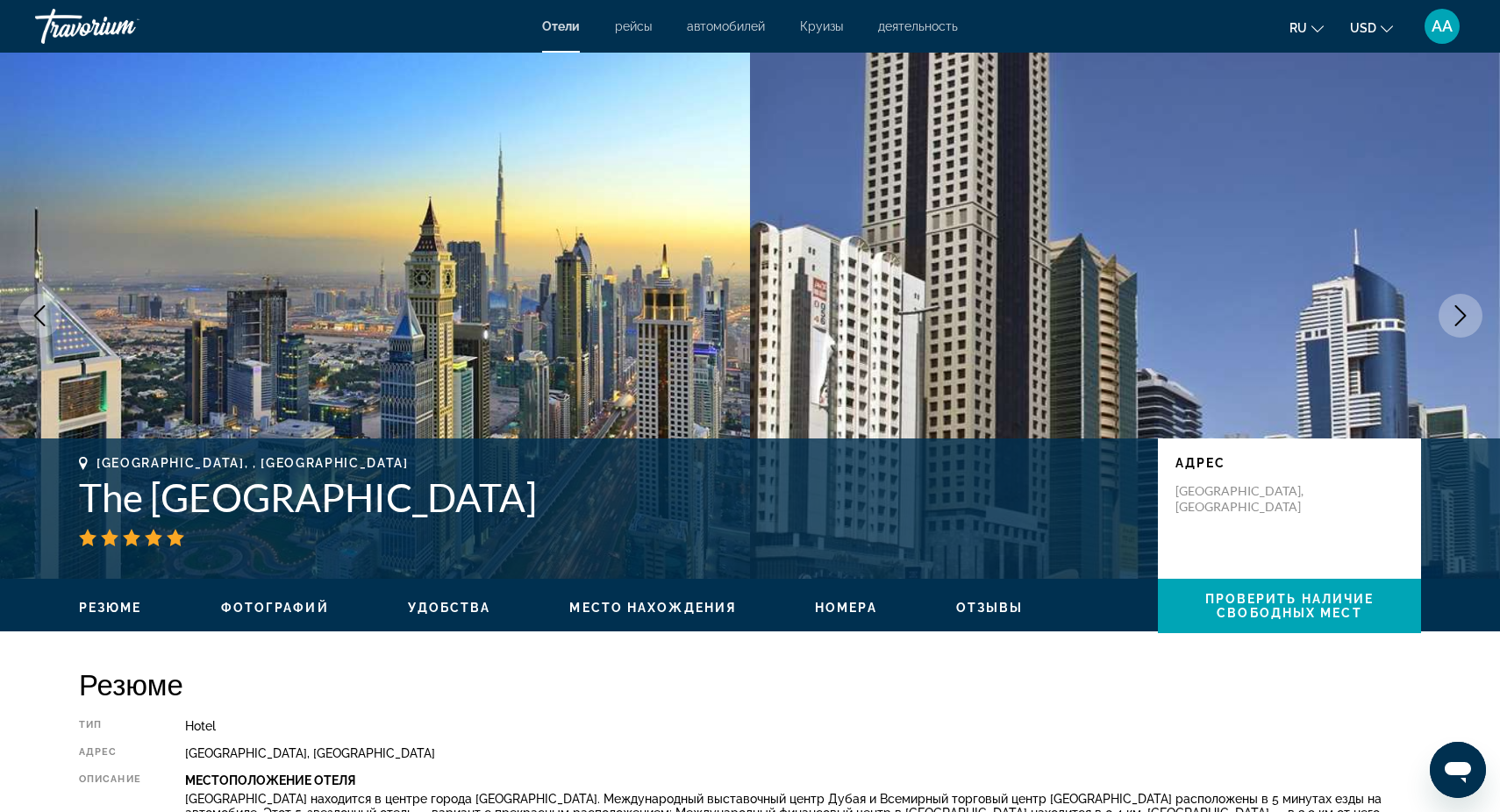
scroll to position [0, 0]
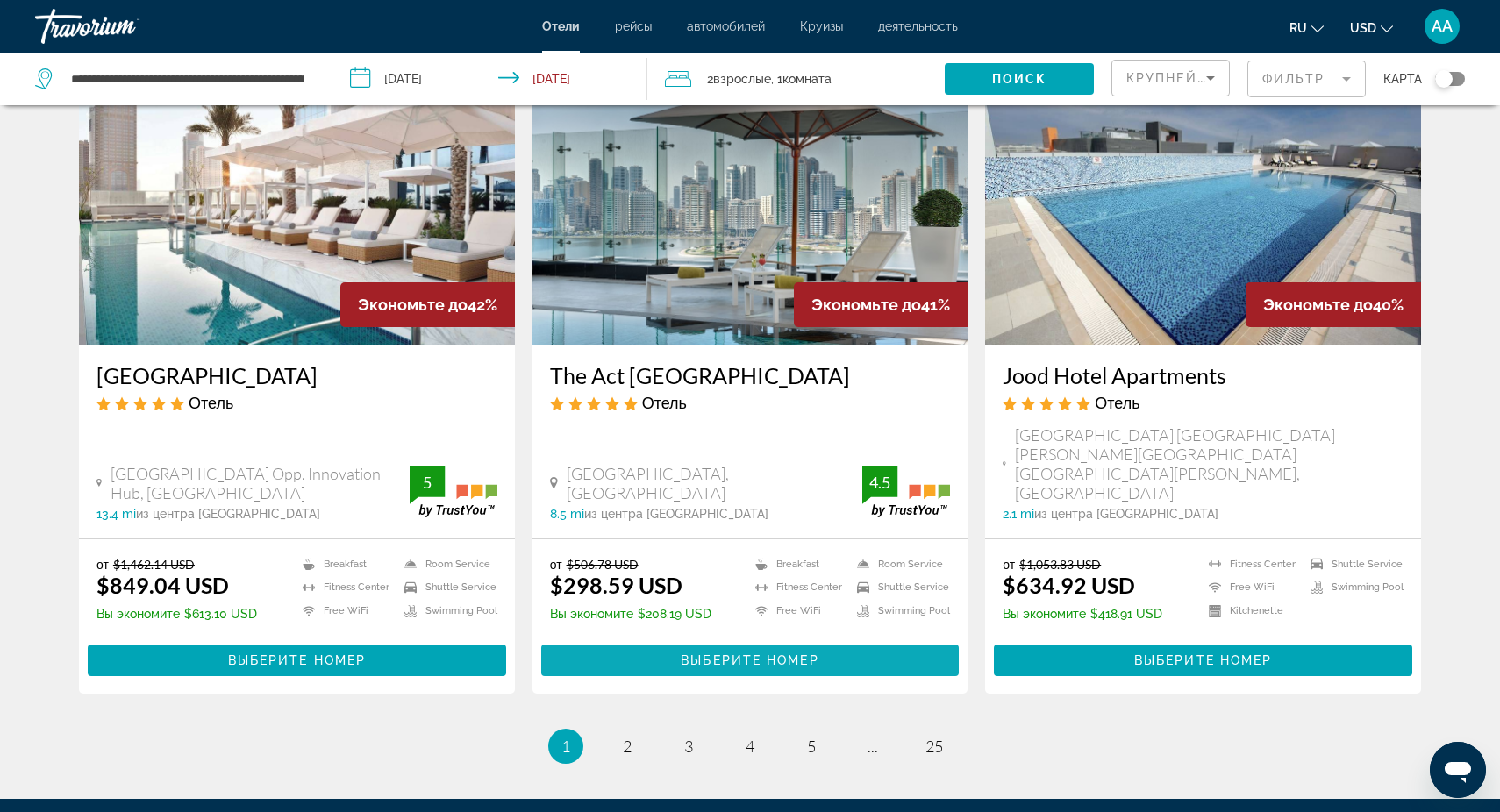
scroll to position [2047, 0]
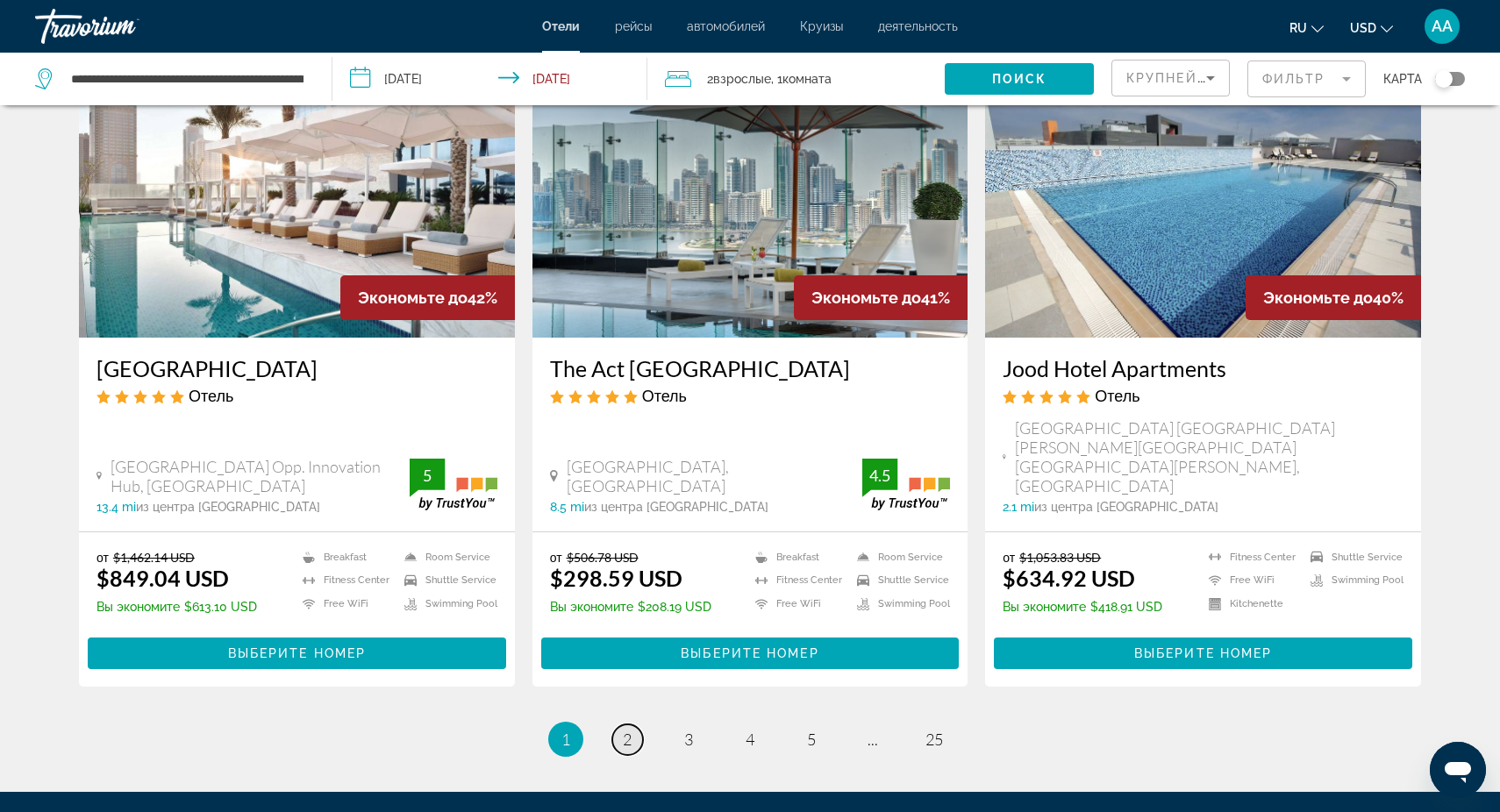
click at [629, 729] on span "2" at bounding box center [627, 739] width 9 height 19
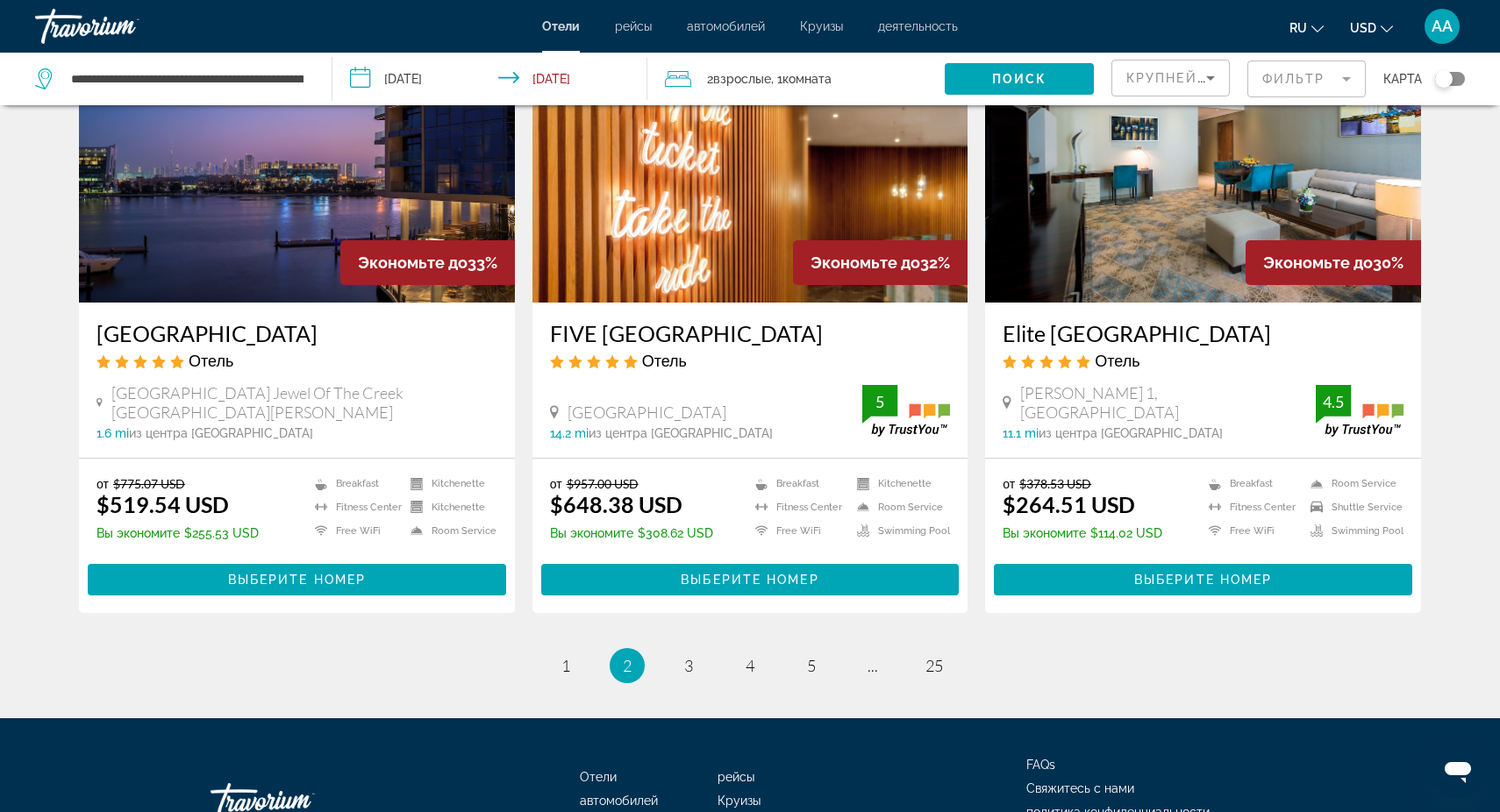
scroll to position [1806, 0]
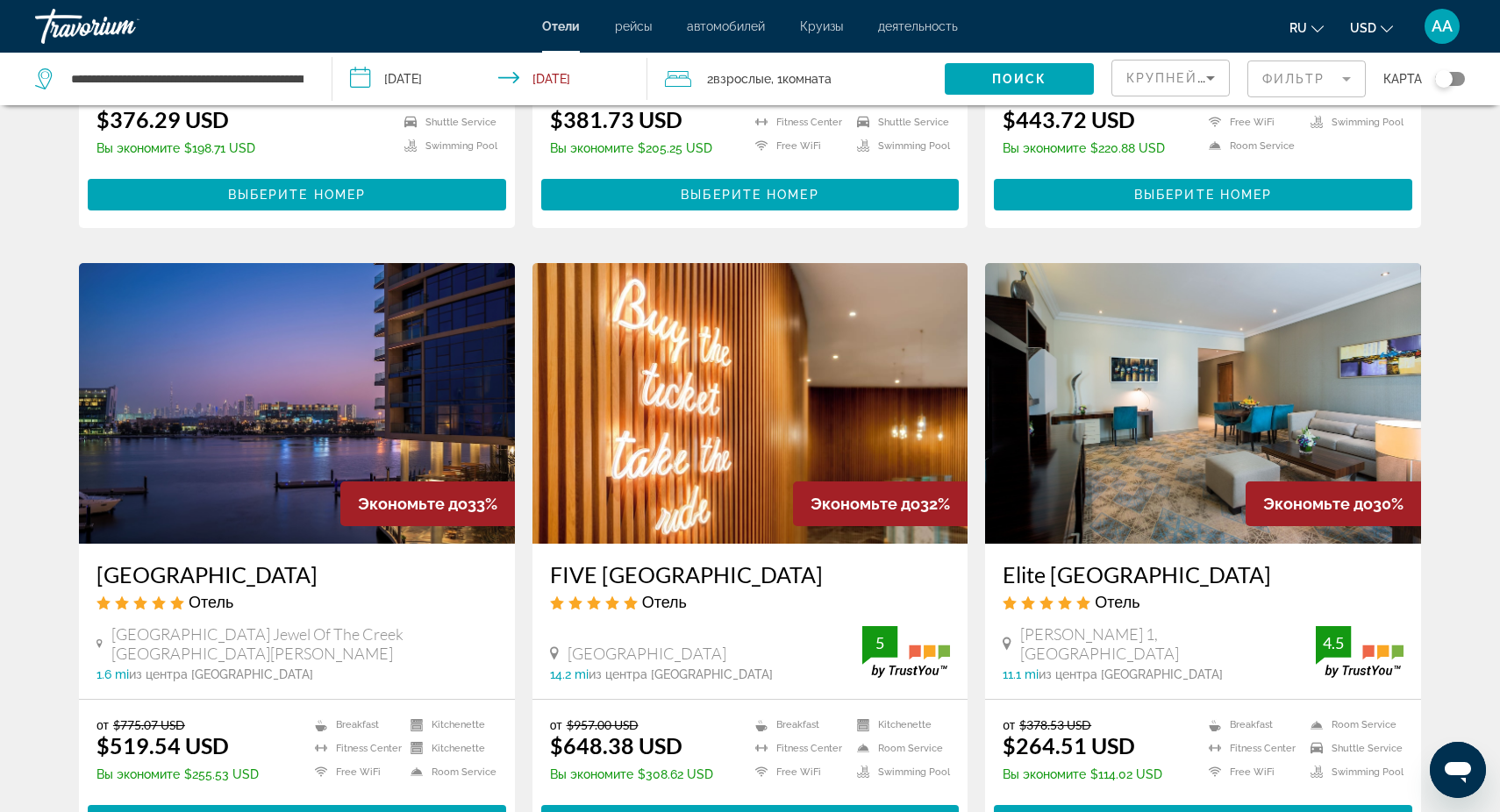
click at [289, 727] on div "от $775.07 USD $519.54 USD Вы экономите $255.53 USD Breakfast [GEOGRAPHIC_DATA]…" at bounding box center [297, 752] width 401 height 70
click at [309, 741] on li "Fitness Center" at bounding box center [353, 748] width 96 height 15
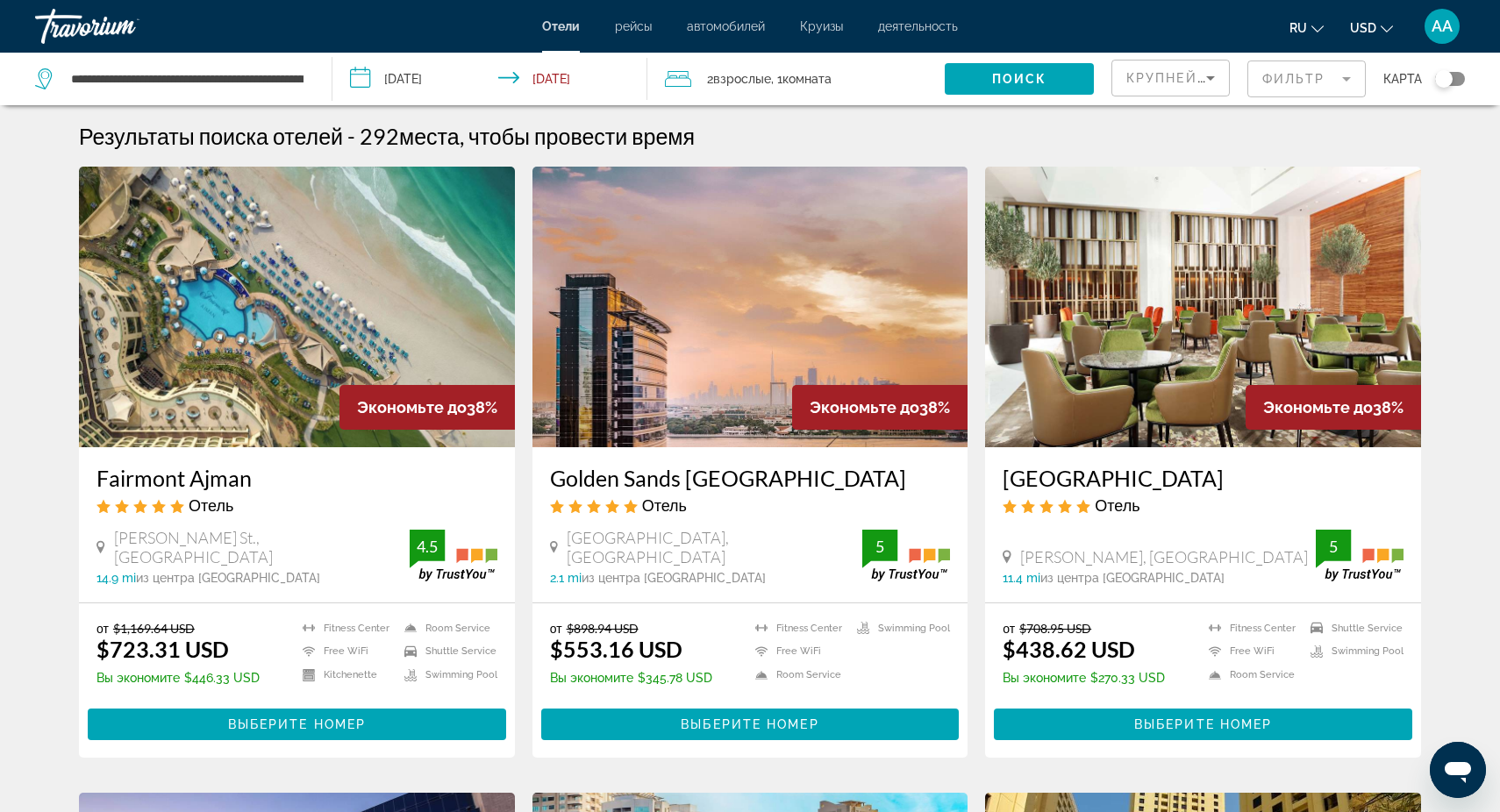
scroll to position [0, 0]
click at [325, 427] on img "Main content" at bounding box center [297, 307] width 436 height 280
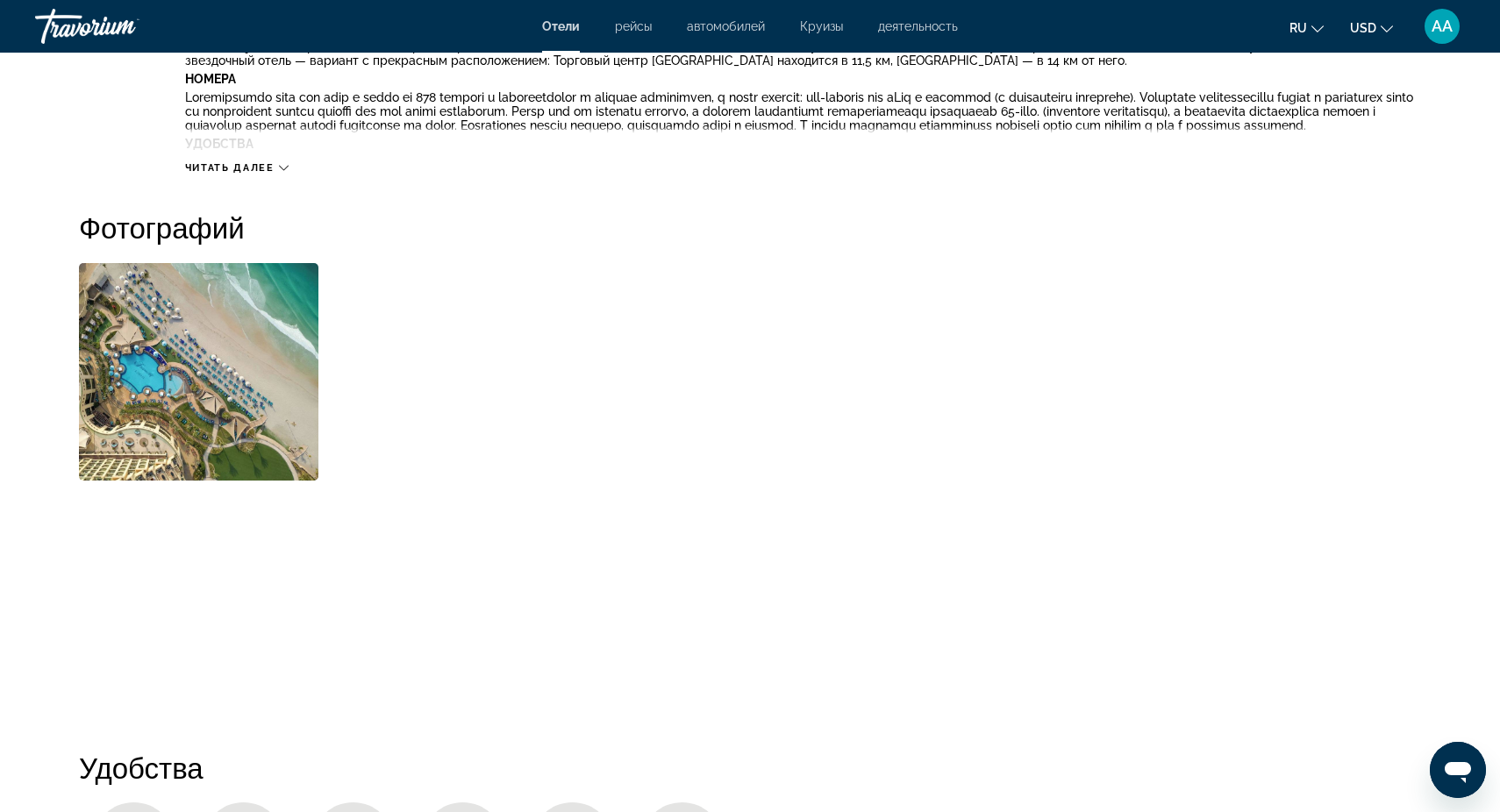
scroll to position [761, 0]
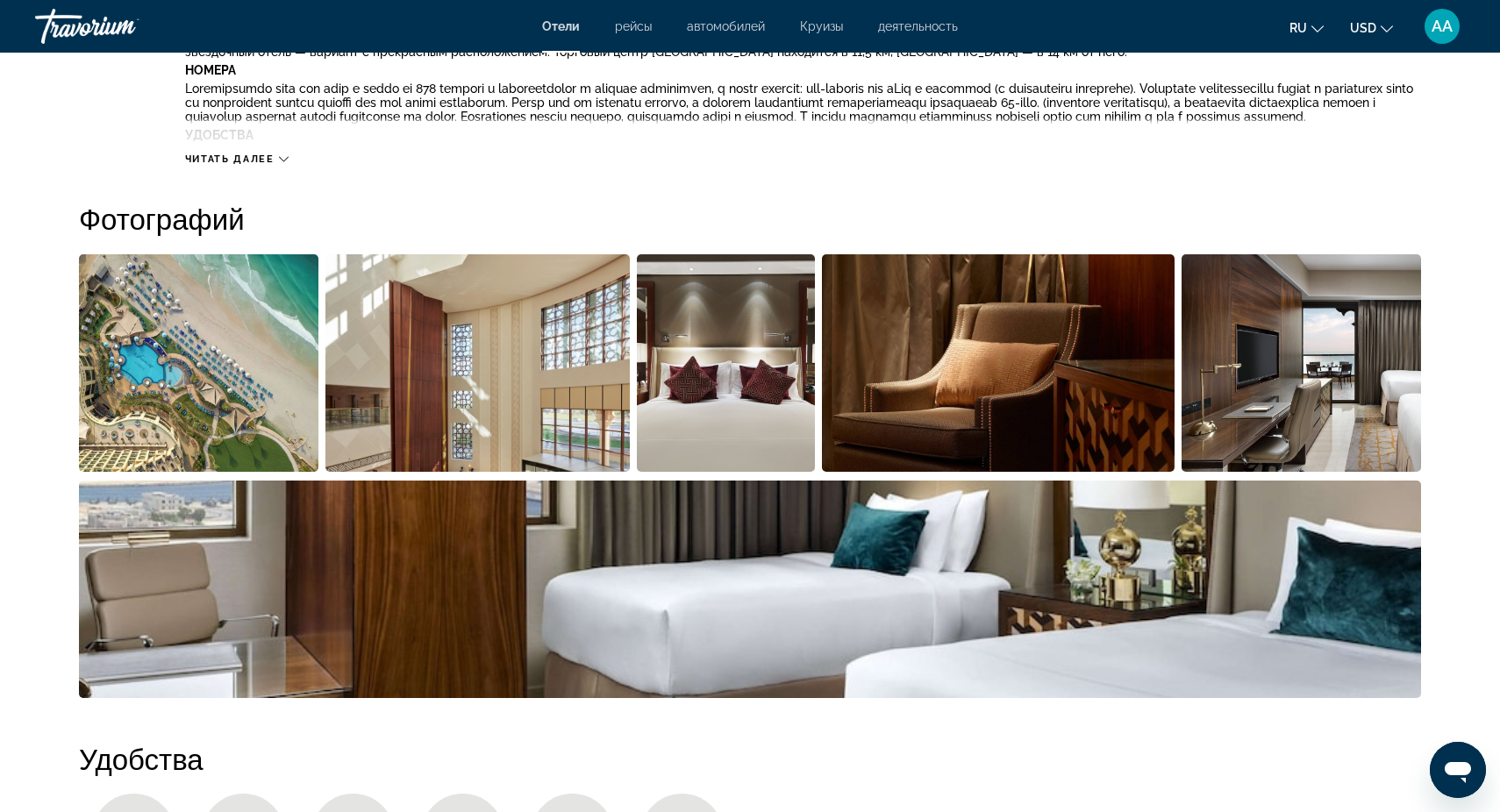
click at [219, 400] on img "Open full-screen image slider" at bounding box center [199, 362] width 239 height 217
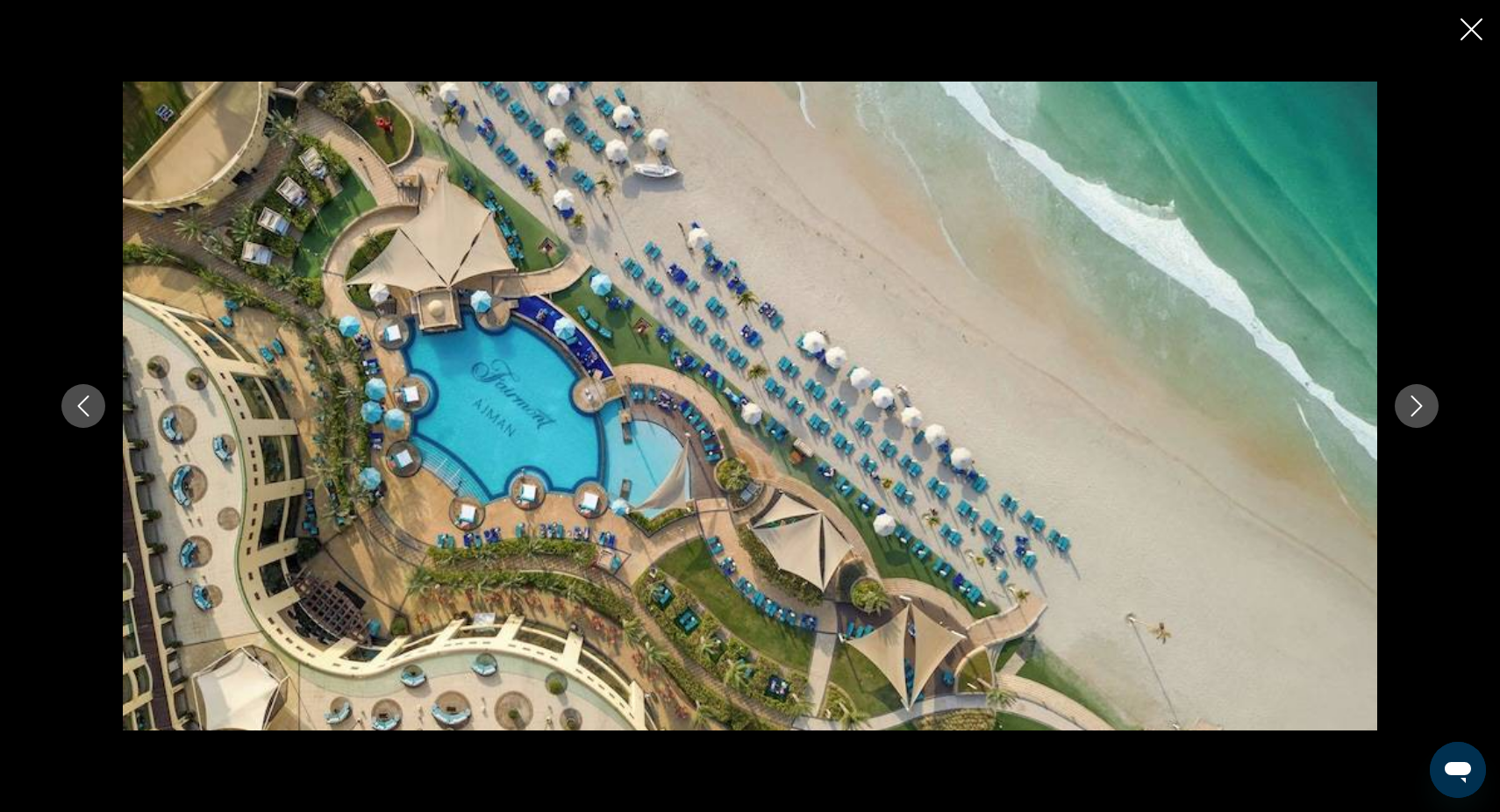
click at [1475, 36] on icon "Close slideshow" at bounding box center [1471, 29] width 22 height 22
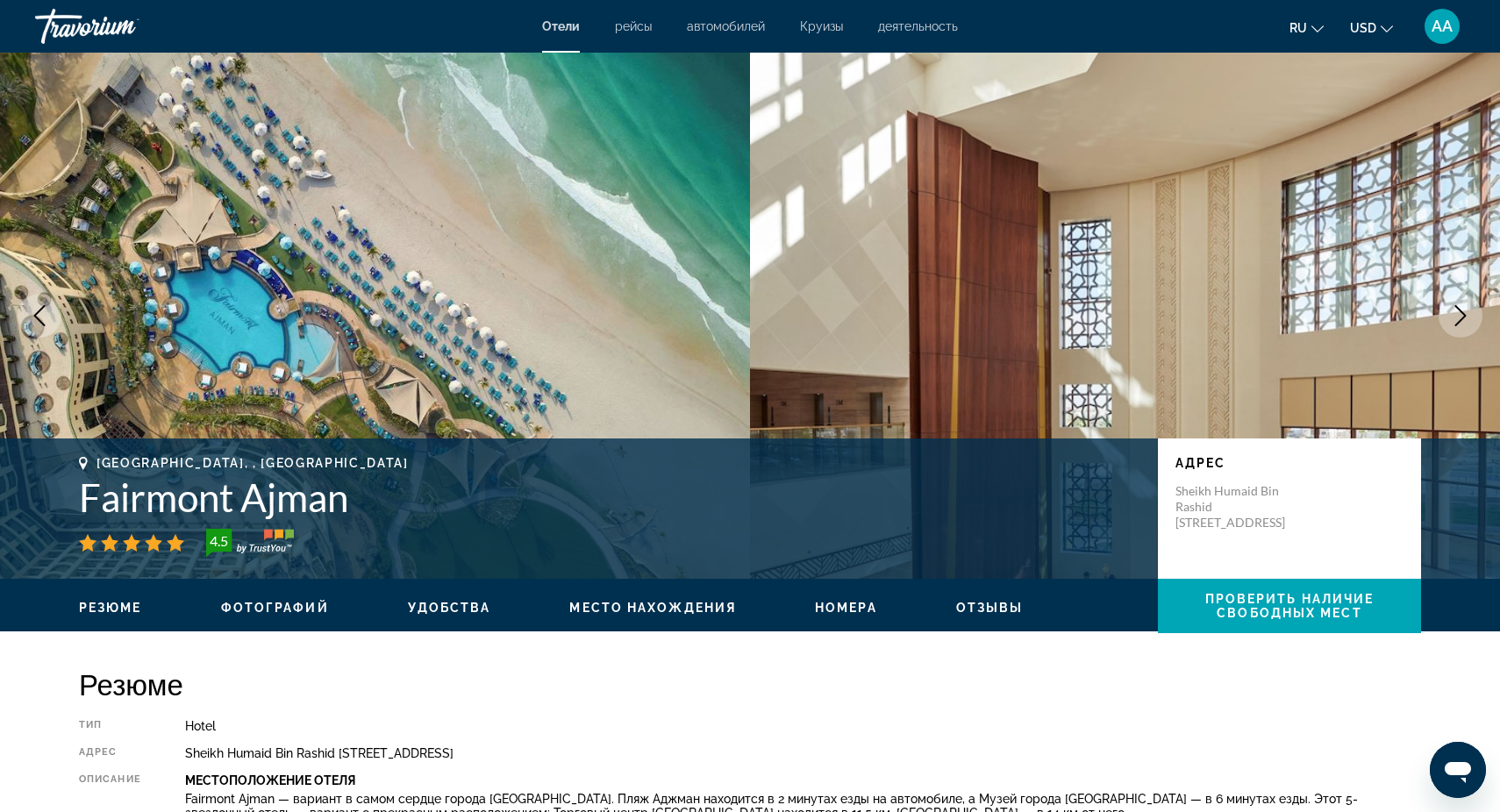
scroll to position [0, 0]
drag, startPoint x: 76, startPoint y: 497, endPoint x: 420, endPoint y: 509, distance: 344.2
click at [420, 509] on div "[GEOGRAPHIC_DATA], , [GEOGRAPHIC_DATA] Fairmont Ajman 4.5 адрес [PERSON_NAME][S…" at bounding box center [750, 509] width 1412 height 105
copy h1 "Fairmont Ajman"
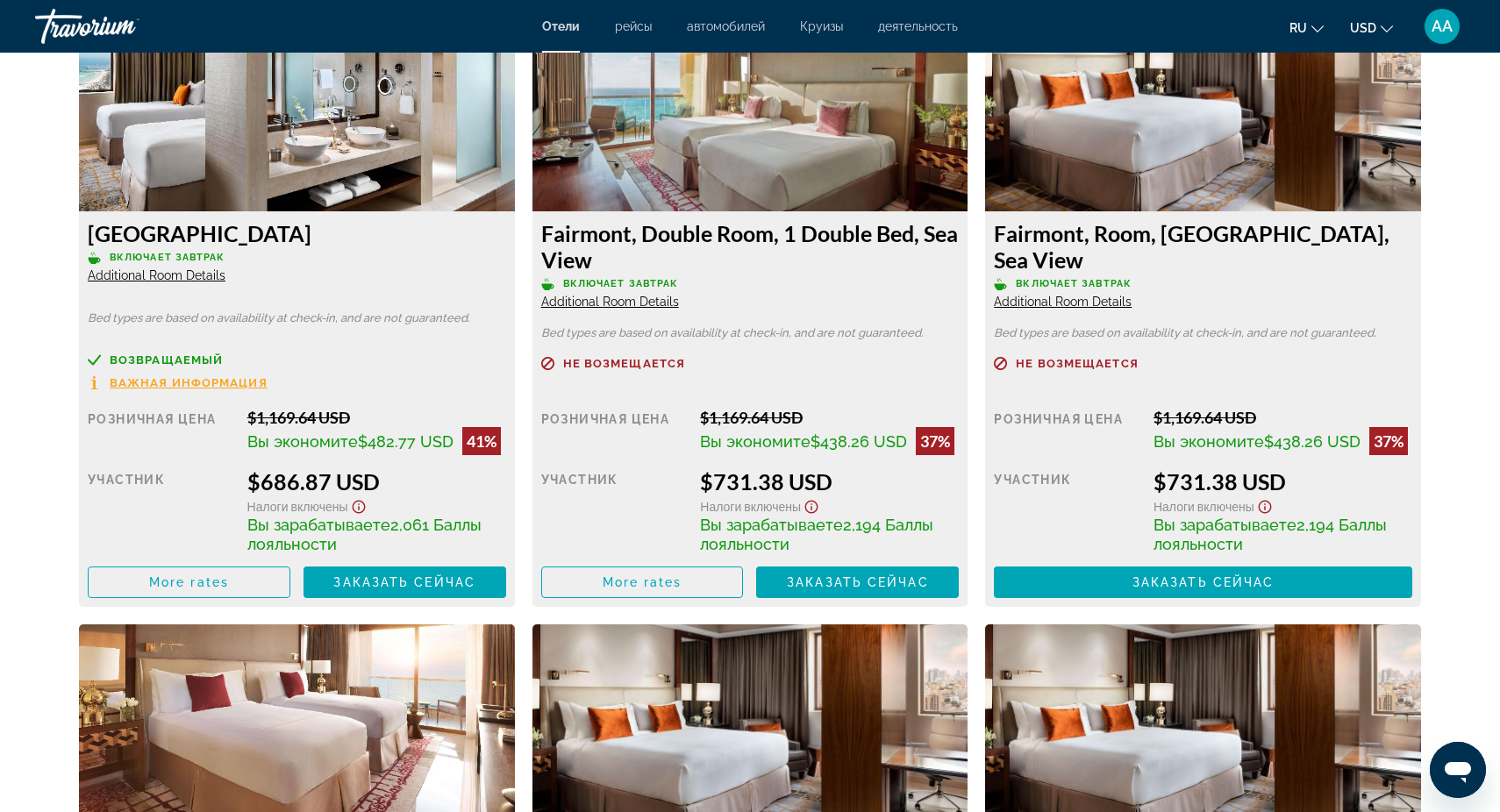
scroll to position [2529, 0]
